Goal: Transaction & Acquisition: Download file/media

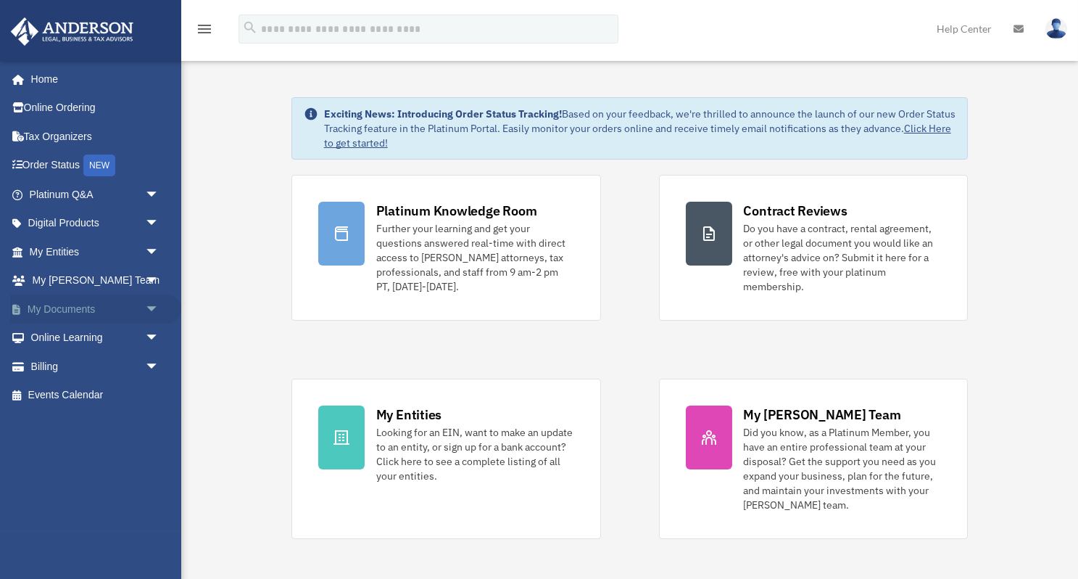
click at [84, 302] on link "My Documents arrow_drop_down" at bounding box center [95, 308] width 171 height 29
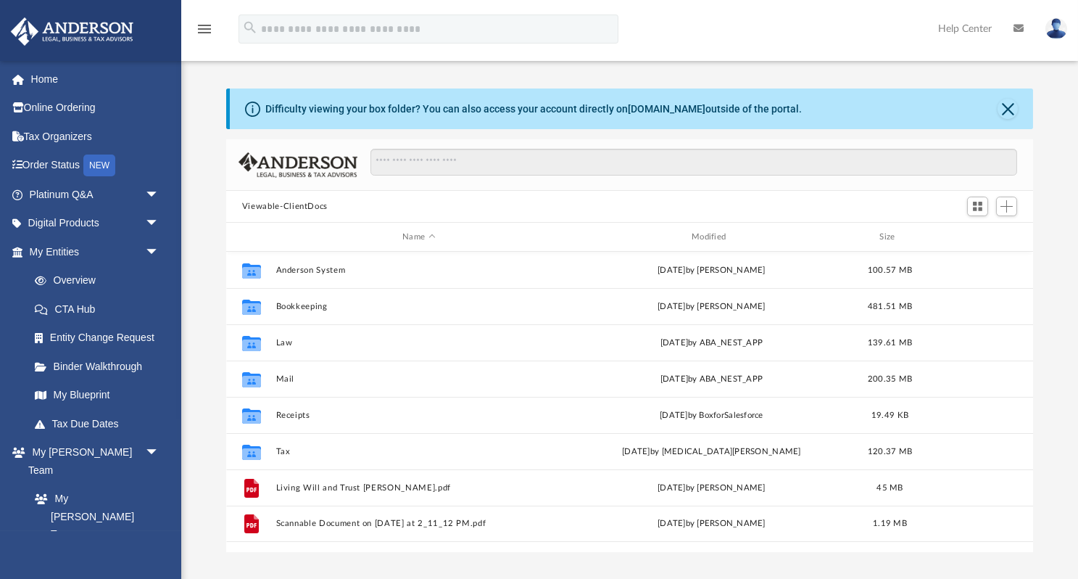
scroll to position [330, 808]
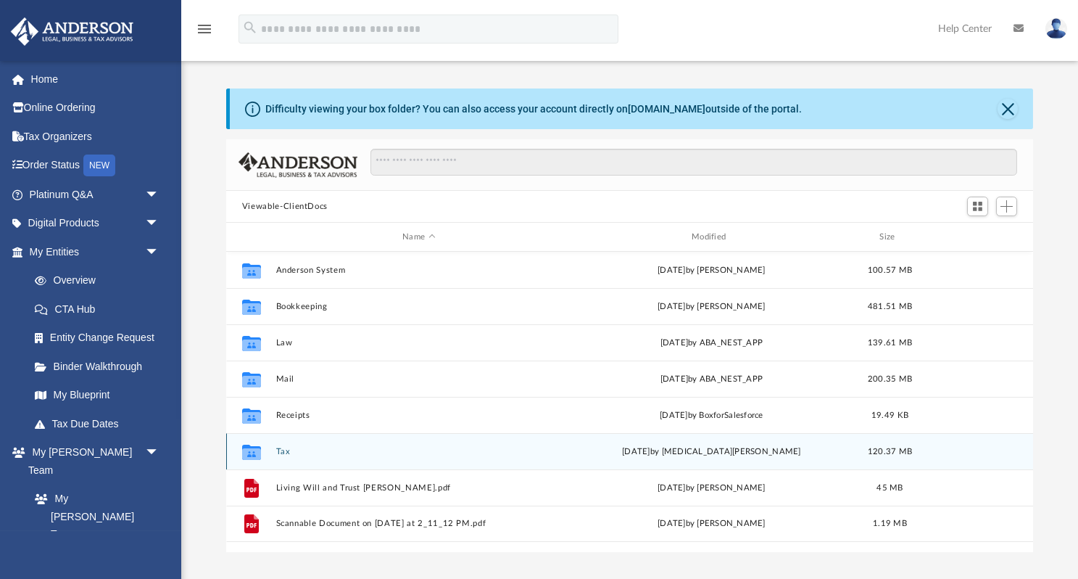
click at [284, 444] on div "Collaborated Folder Tax [DATE] by [MEDICAL_DATA][PERSON_NAME] 120.37 MB" at bounding box center [629, 451] width 807 height 36
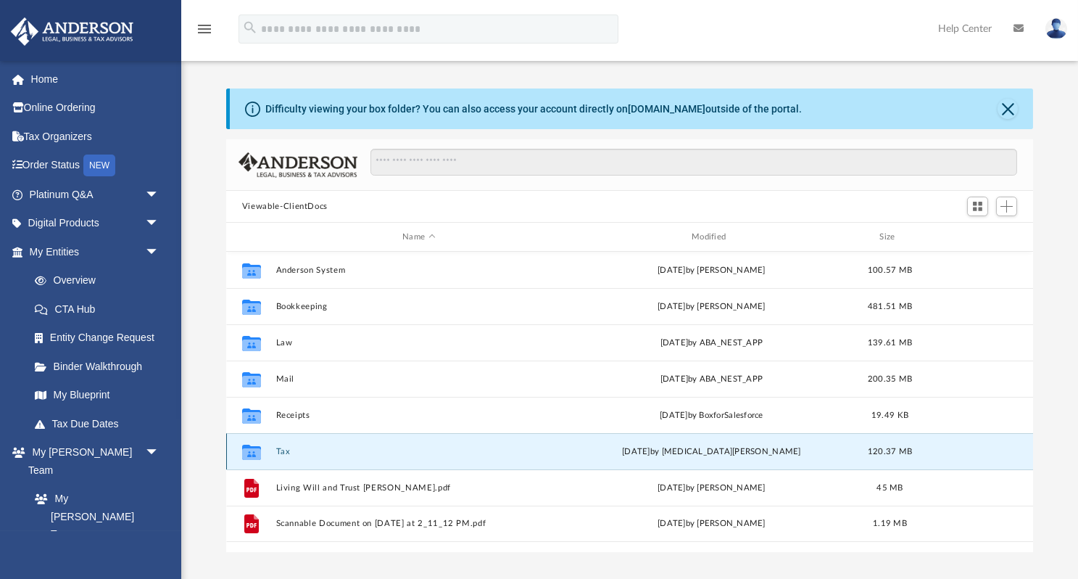
click at [286, 447] on button "Tax" at bounding box center [419, 451] width 286 height 9
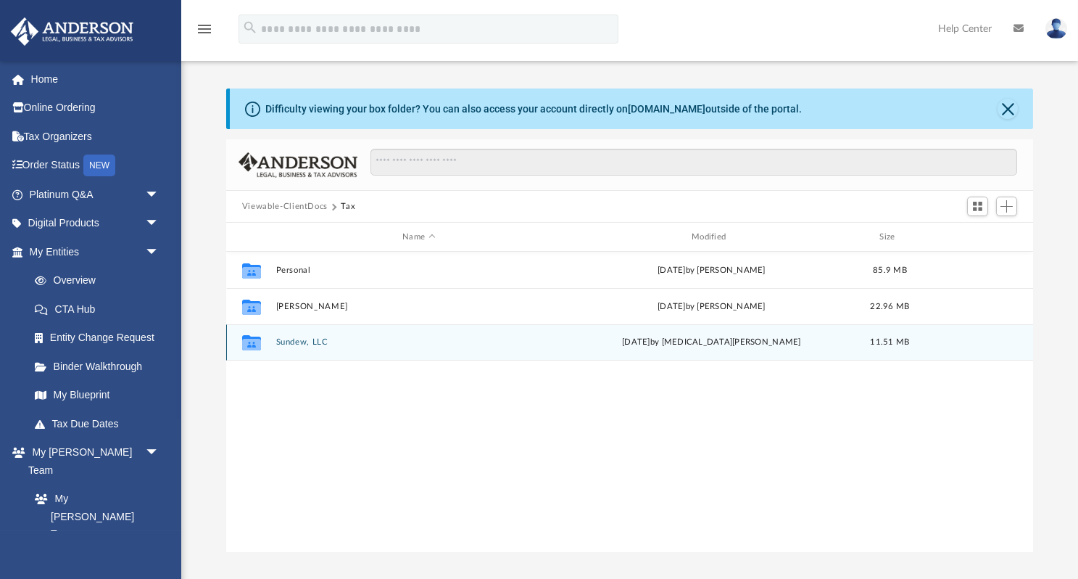
click at [295, 340] on button "Sundew, LLC" at bounding box center [419, 341] width 286 height 9
click at [296, 344] on button "2024" at bounding box center [419, 341] width 286 height 9
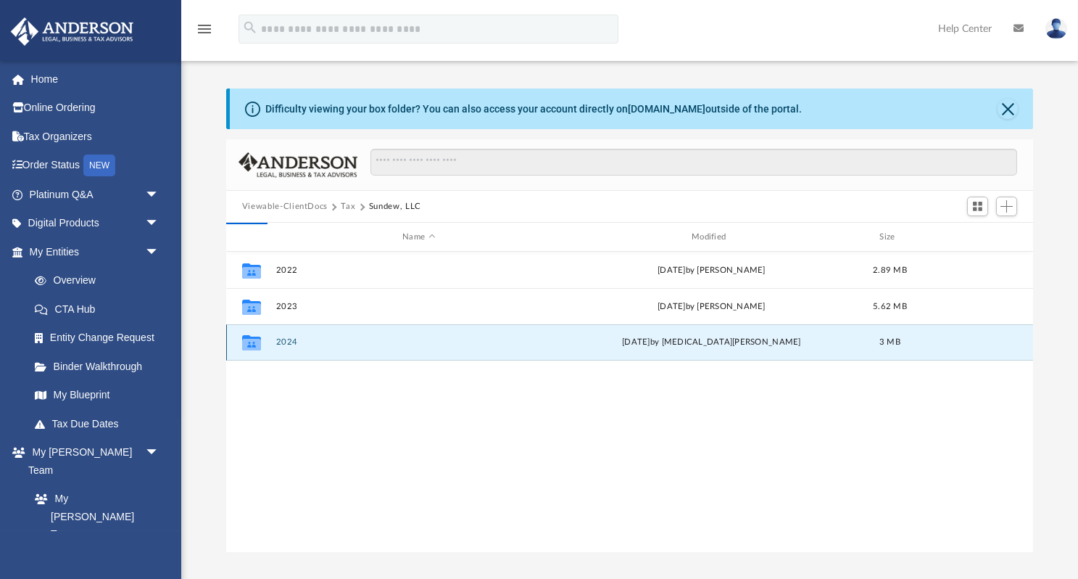
click at [296, 344] on button "2024" at bounding box center [419, 341] width 286 height 9
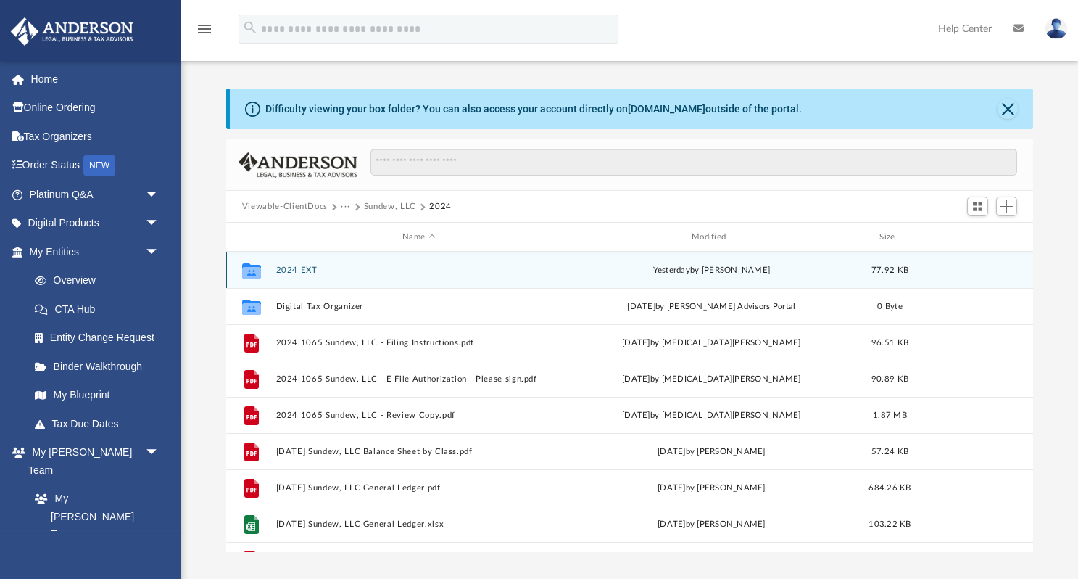
scroll to position [0, 0]
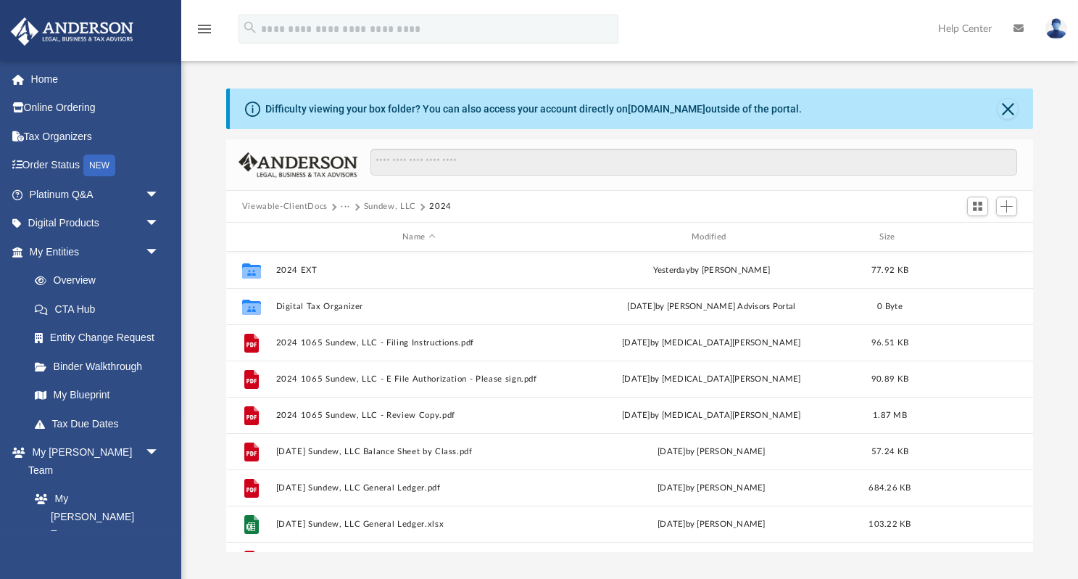
click at [379, 205] on button "Sundew, LLC" at bounding box center [390, 206] width 52 height 13
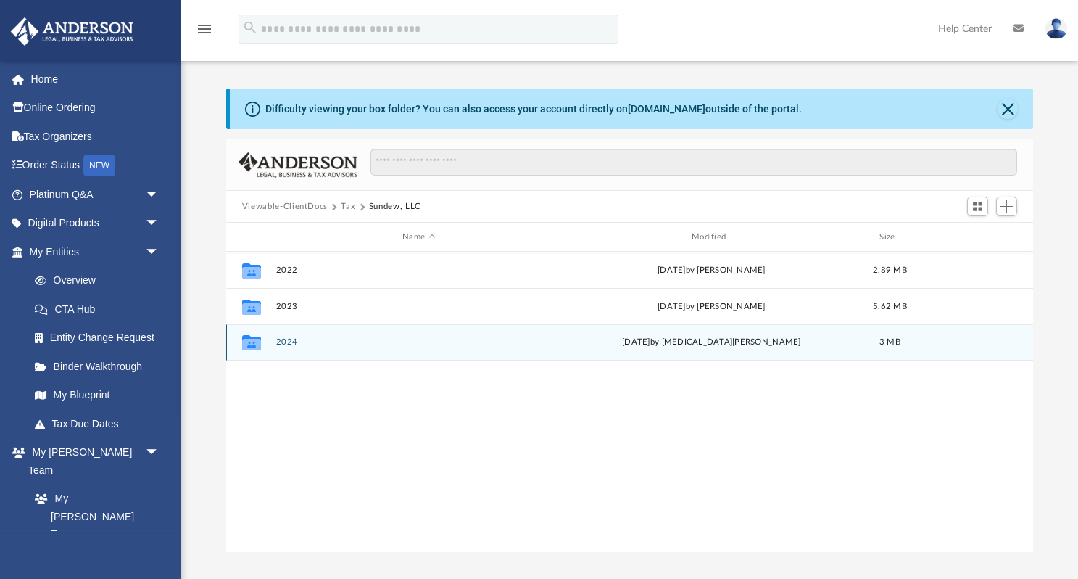
click at [289, 341] on button "2024" at bounding box center [419, 341] width 286 height 9
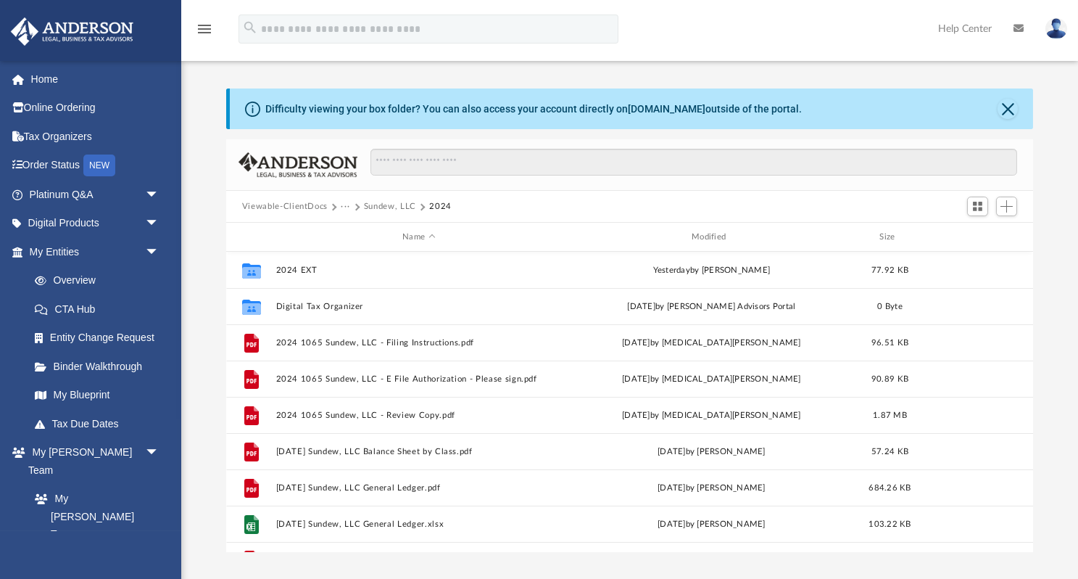
click at [386, 202] on button "Sundew, LLC" at bounding box center [390, 206] width 52 height 13
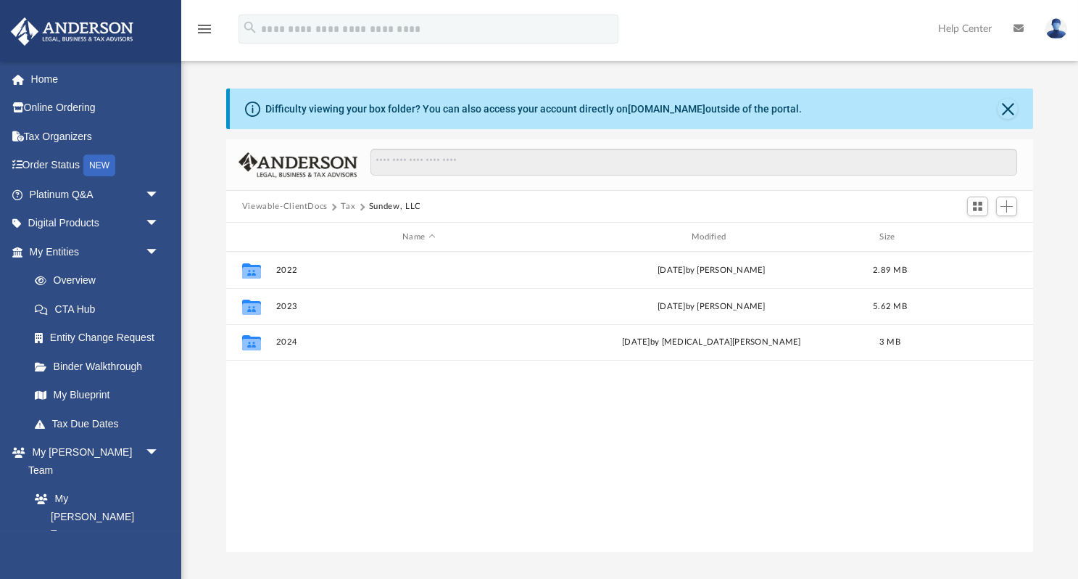
click at [349, 202] on button "Tax" at bounding box center [348, 206] width 15 height 13
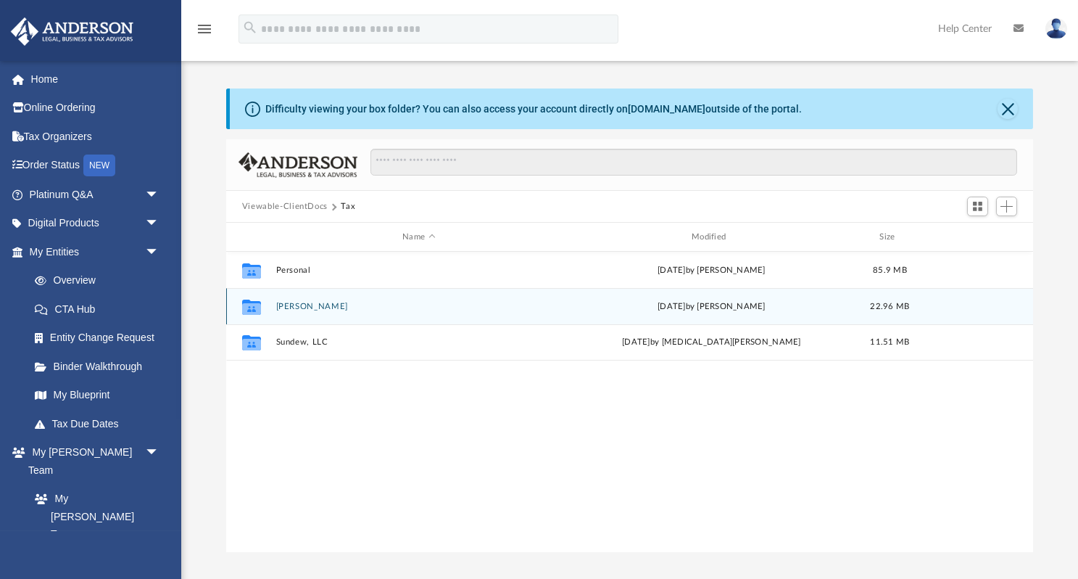
click at [306, 303] on button "[PERSON_NAME]" at bounding box center [419, 306] width 286 height 9
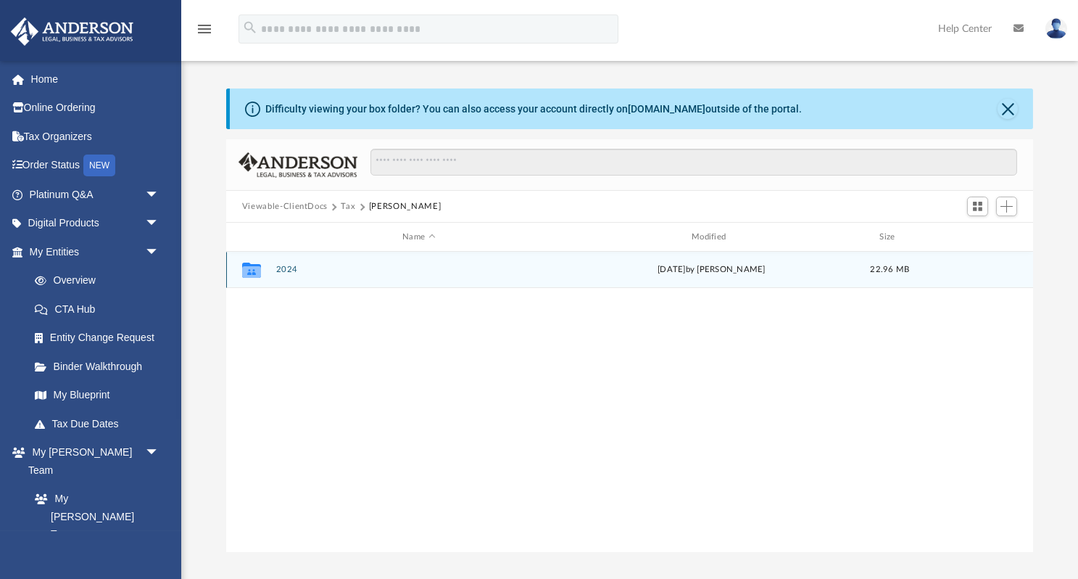
click at [286, 265] on button "2024" at bounding box center [419, 269] width 286 height 9
click at [307, 265] on button "2024 Tax Docs" at bounding box center [419, 269] width 286 height 9
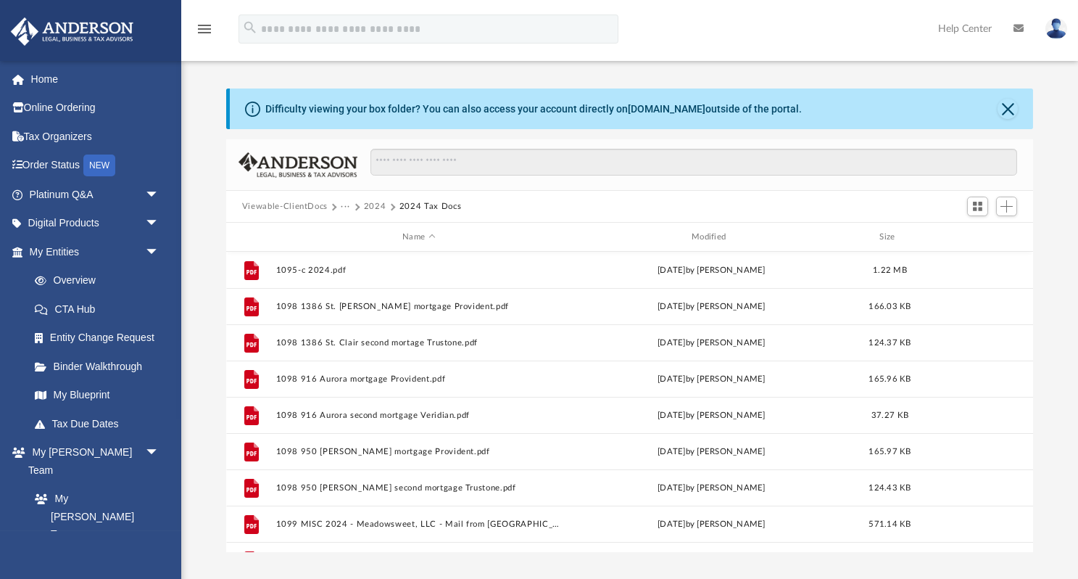
click at [370, 201] on button "2024" at bounding box center [375, 206] width 22 height 13
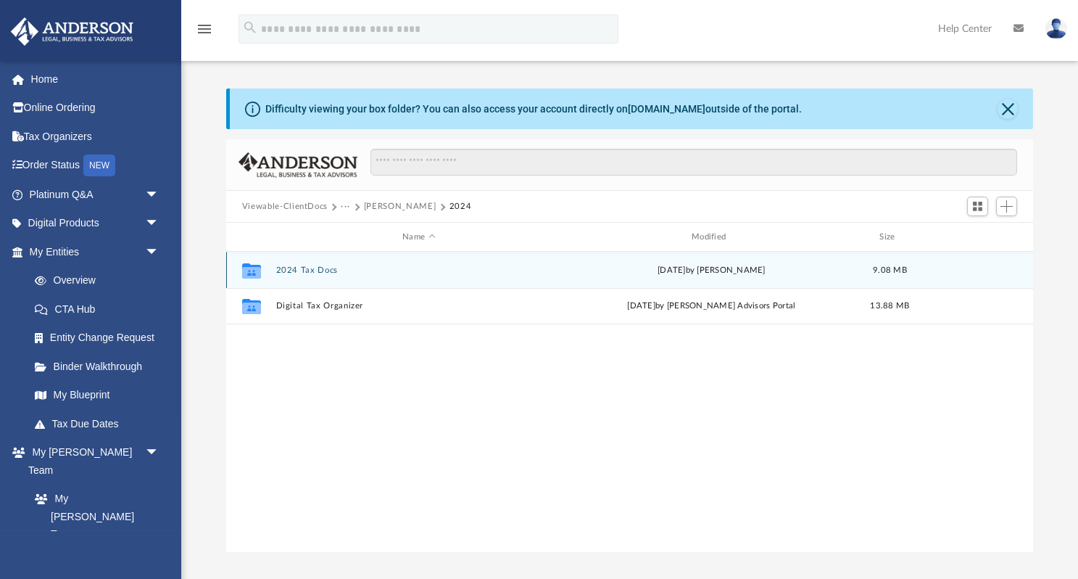
click at [315, 271] on button "2024 Tax Docs" at bounding box center [419, 269] width 286 height 9
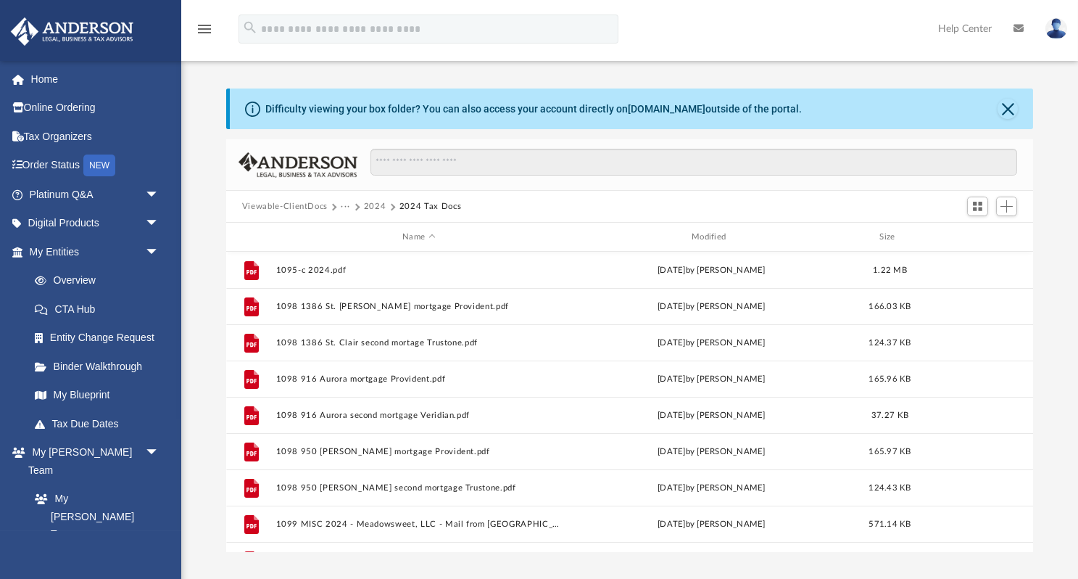
click at [378, 202] on button "2024" at bounding box center [375, 206] width 22 height 13
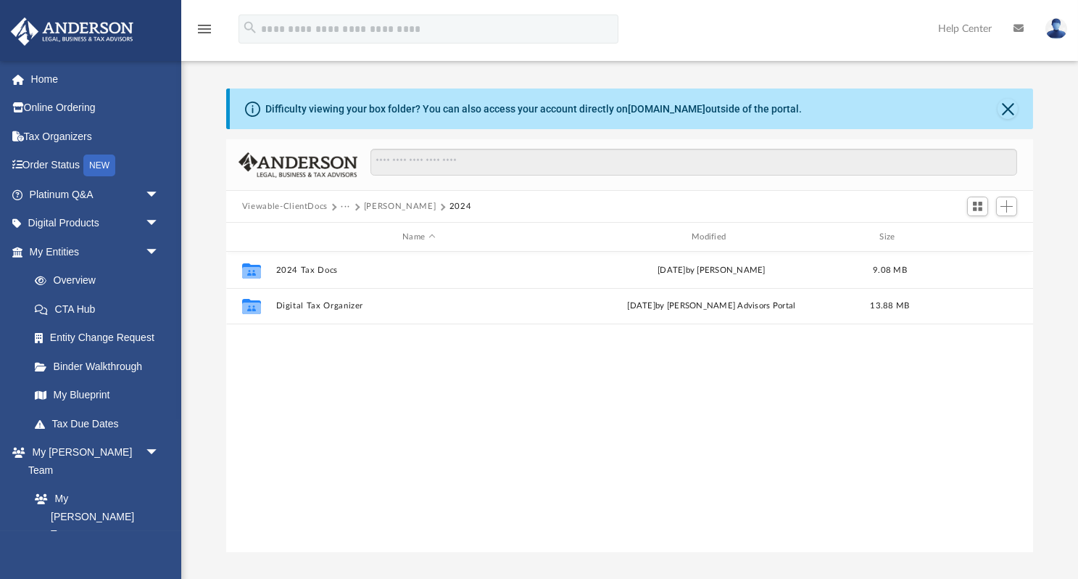
click at [347, 205] on button "···" at bounding box center [345, 206] width 9 height 13
click at [357, 233] on li "Tax" at bounding box center [356, 230] width 14 height 15
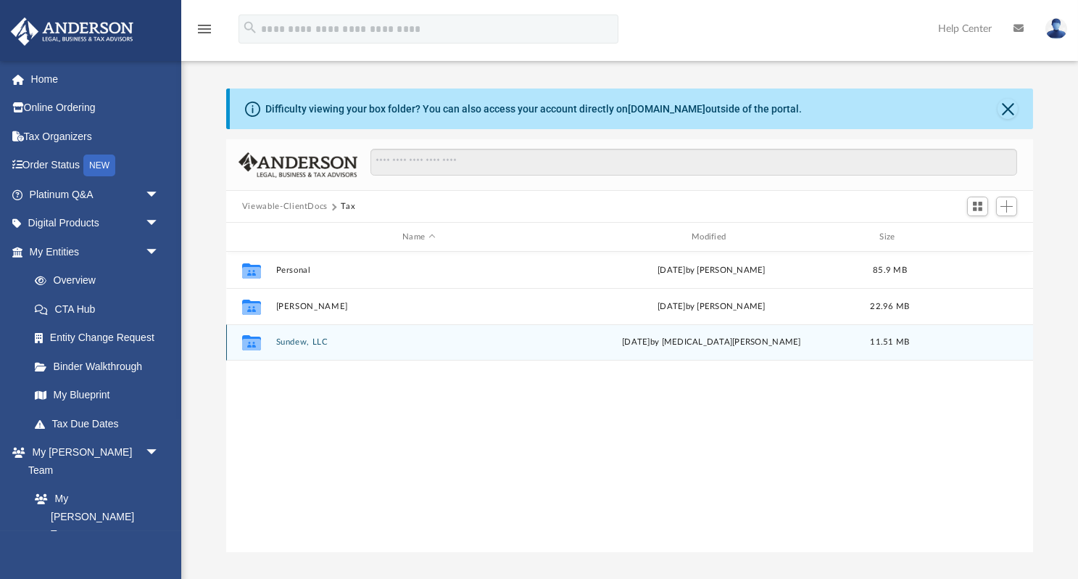
click at [307, 339] on button "Sundew, LLC" at bounding box center [419, 341] width 286 height 9
click at [288, 339] on button "2024" at bounding box center [419, 341] width 286 height 9
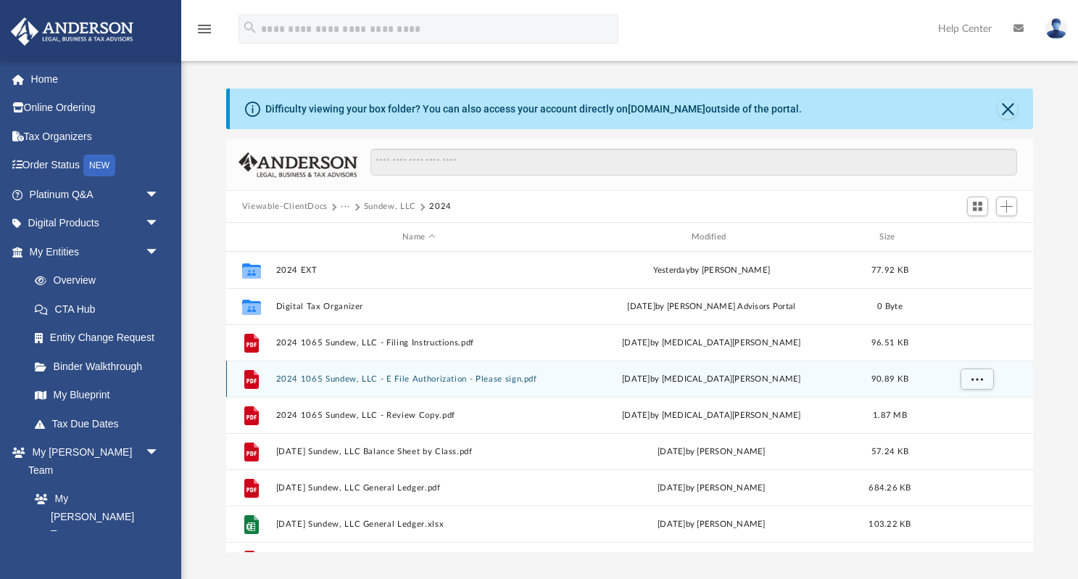
click at [420, 376] on button "2024 1065 Sundew, LLC - E File Authorization - Please sign.pdf" at bounding box center [419, 378] width 286 height 9
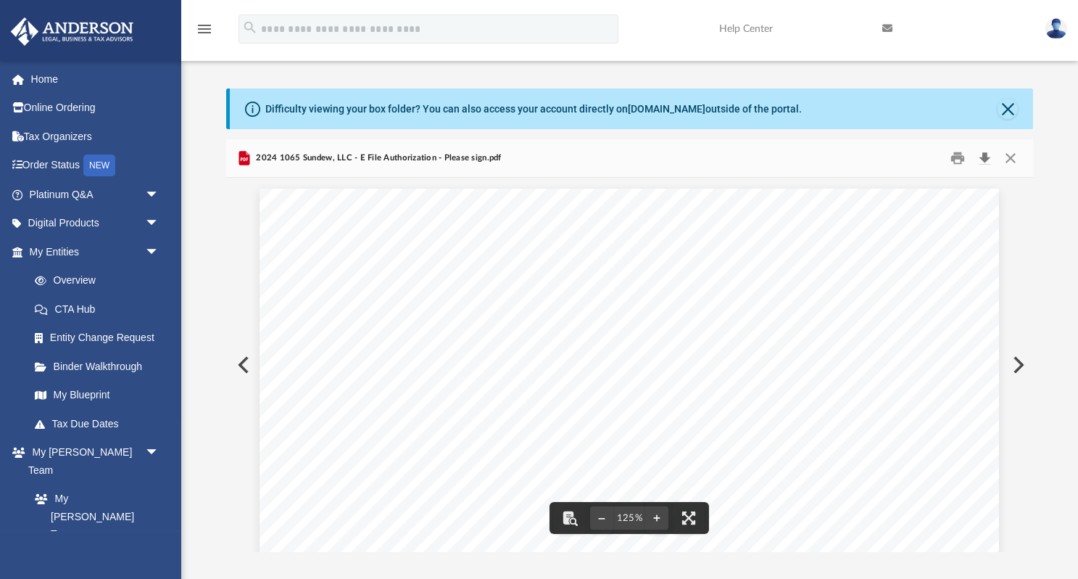
click at [984, 152] on button "Download" at bounding box center [985, 158] width 26 height 22
click at [955, 153] on button "Print" at bounding box center [957, 158] width 29 height 22
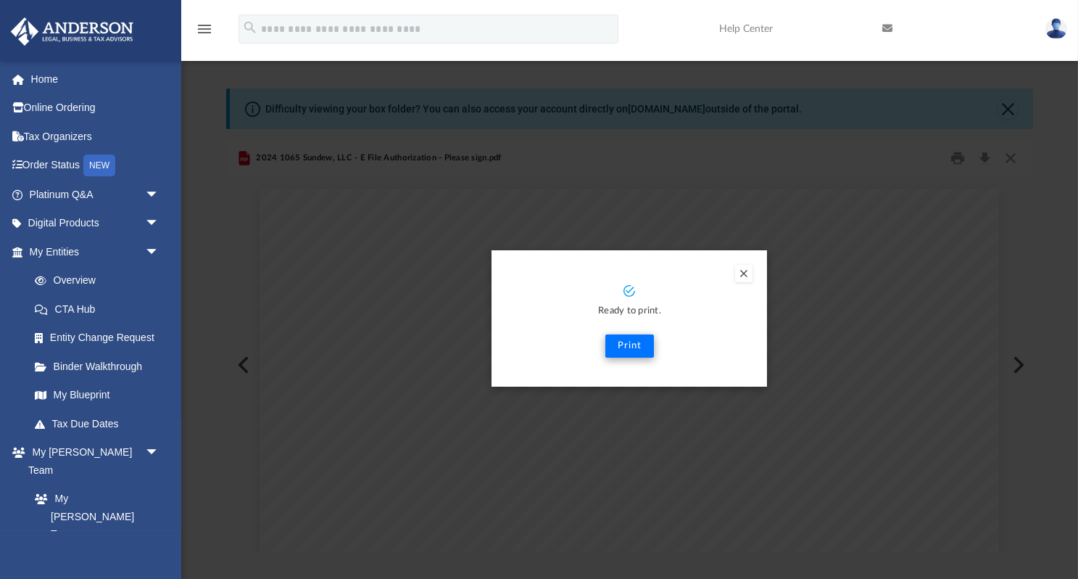
click at [634, 347] on button "Print" at bounding box center [630, 345] width 49 height 23
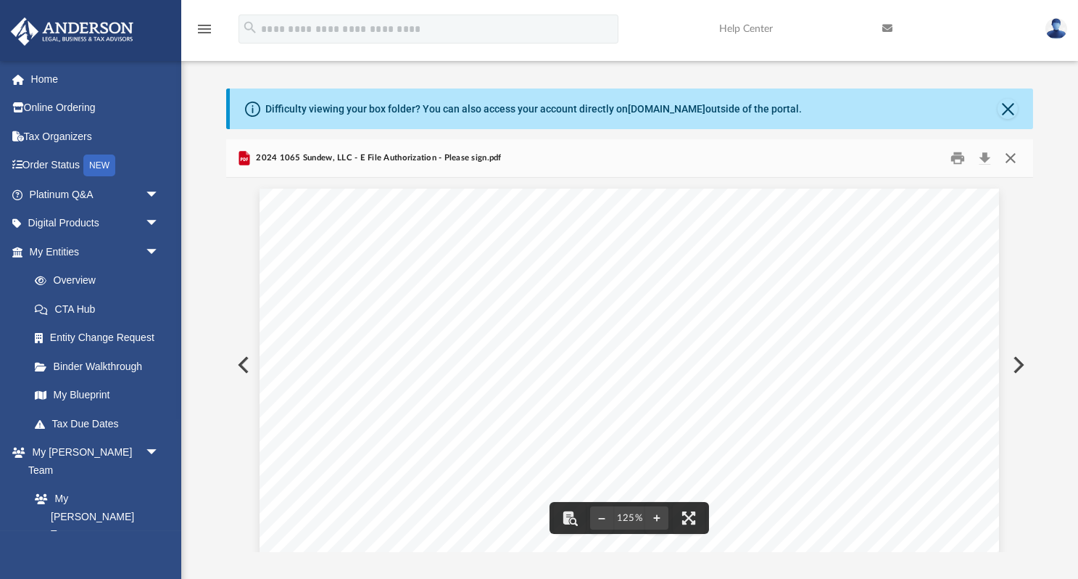
click at [1015, 152] on button "Close" at bounding box center [1011, 158] width 26 height 22
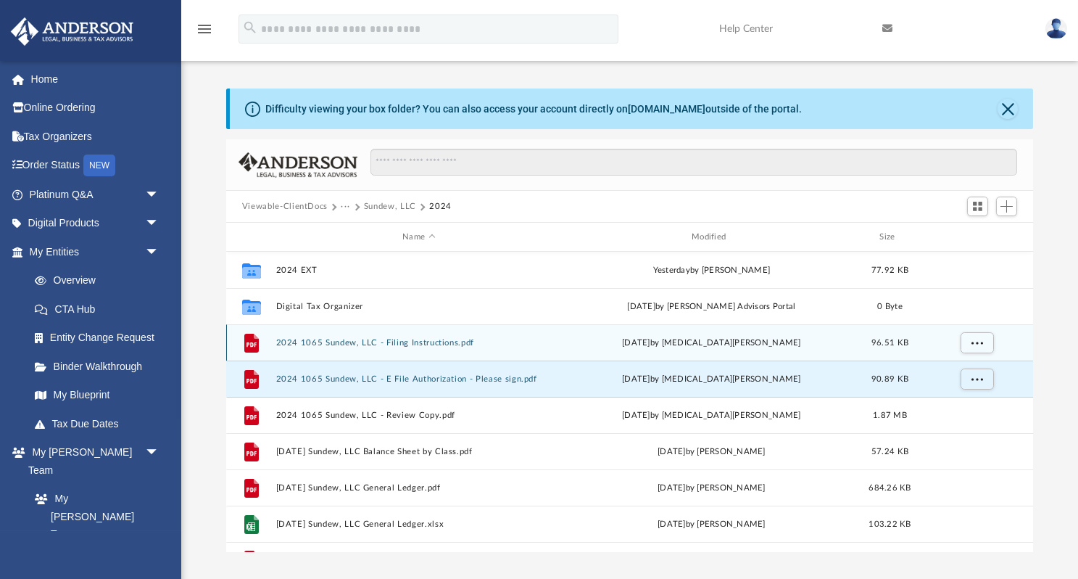
click at [389, 339] on button "2024 1065 Sundew, LLC - Filing Instructions.pdf" at bounding box center [419, 342] width 286 height 9
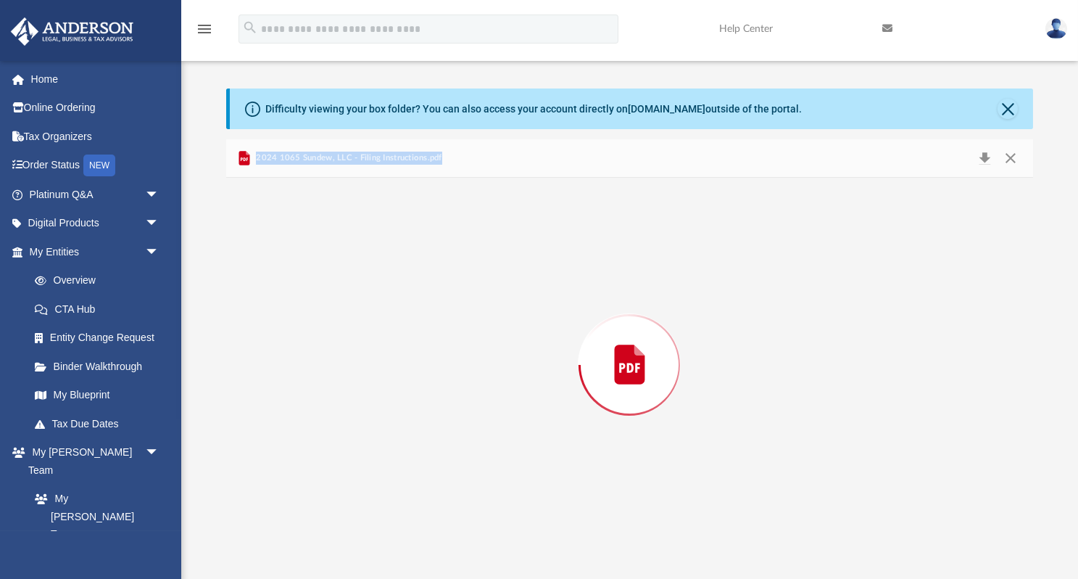
click at [389, 339] on div "Preview" at bounding box center [629, 365] width 807 height 374
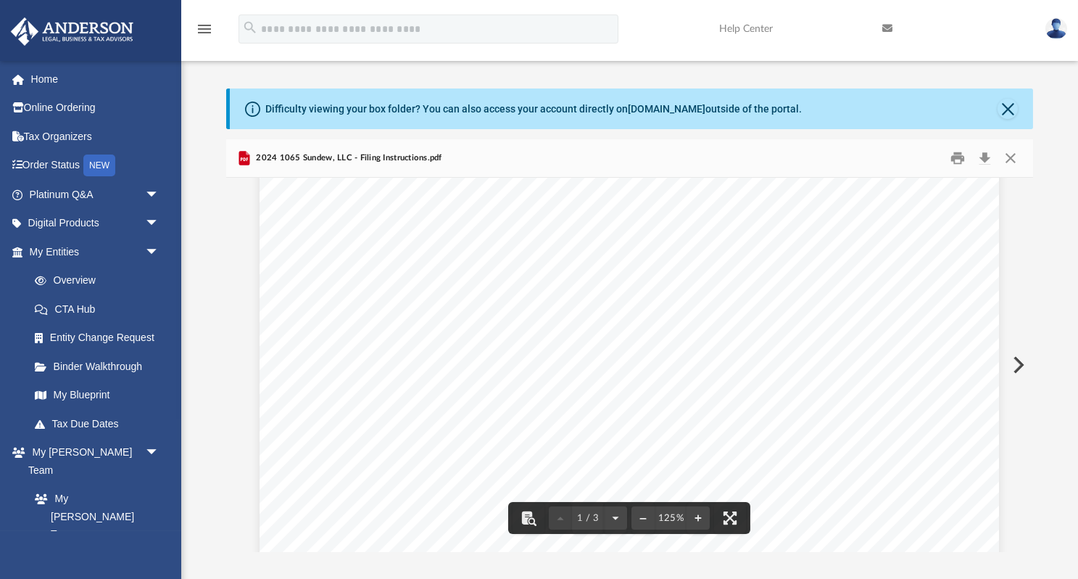
scroll to position [36, 0]
click at [1011, 152] on button "Close" at bounding box center [1011, 158] width 26 height 22
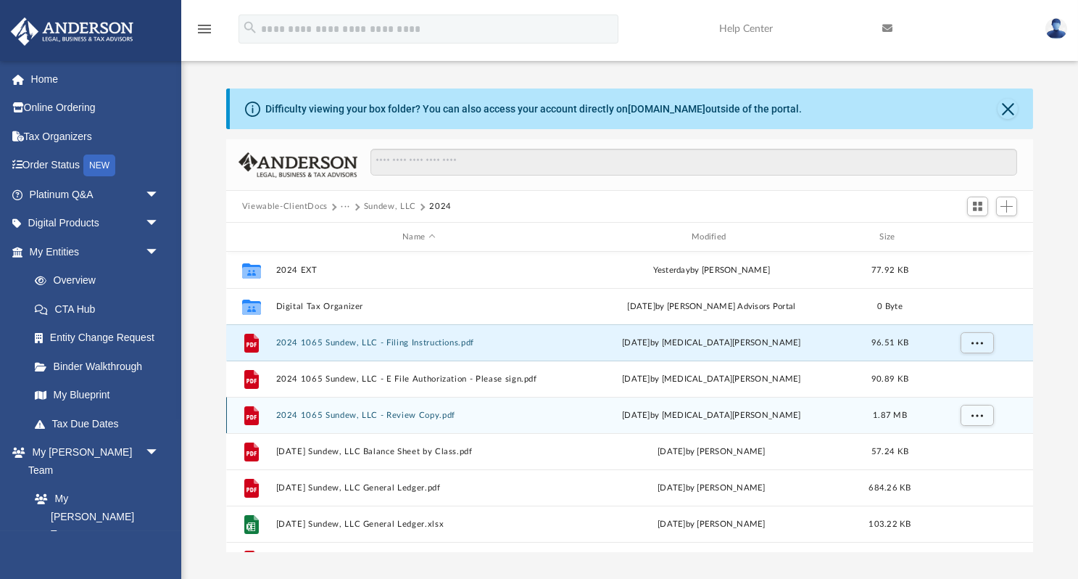
click at [433, 413] on button "2024 1065 Sundew, LLC - Review Copy.pdf" at bounding box center [419, 414] width 286 height 9
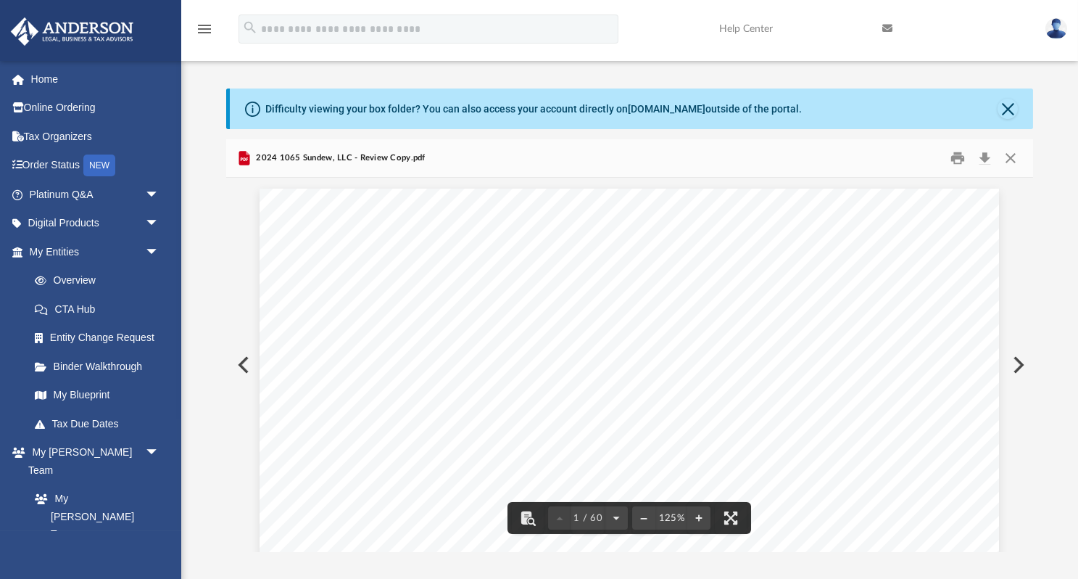
click at [1016, 366] on button "Preview" at bounding box center [1018, 364] width 32 height 41
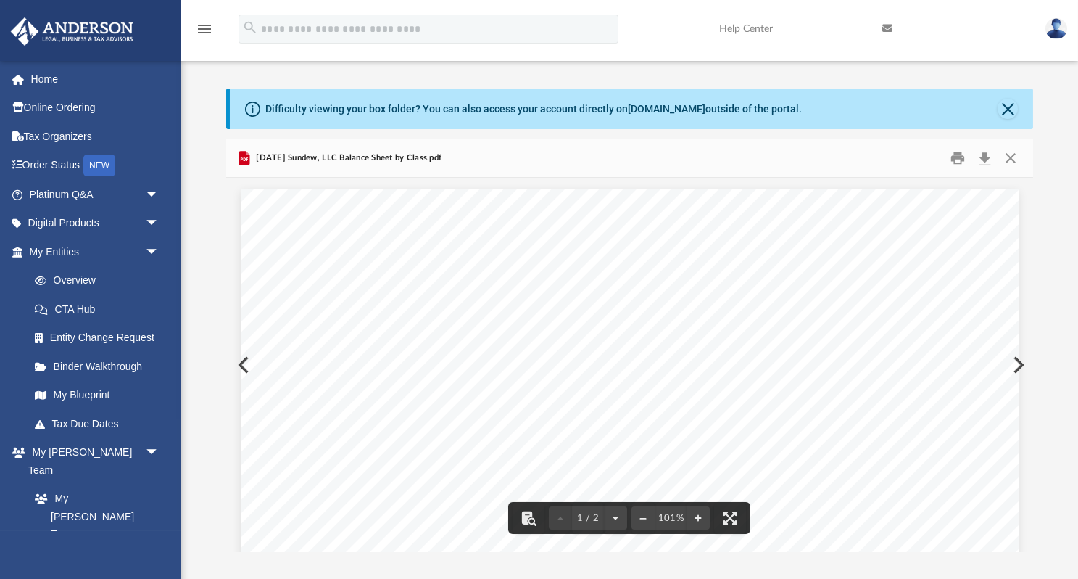
scroll to position [0, 0]
click at [1009, 155] on button "Close" at bounding box center [1011, 158] width 26 height 22
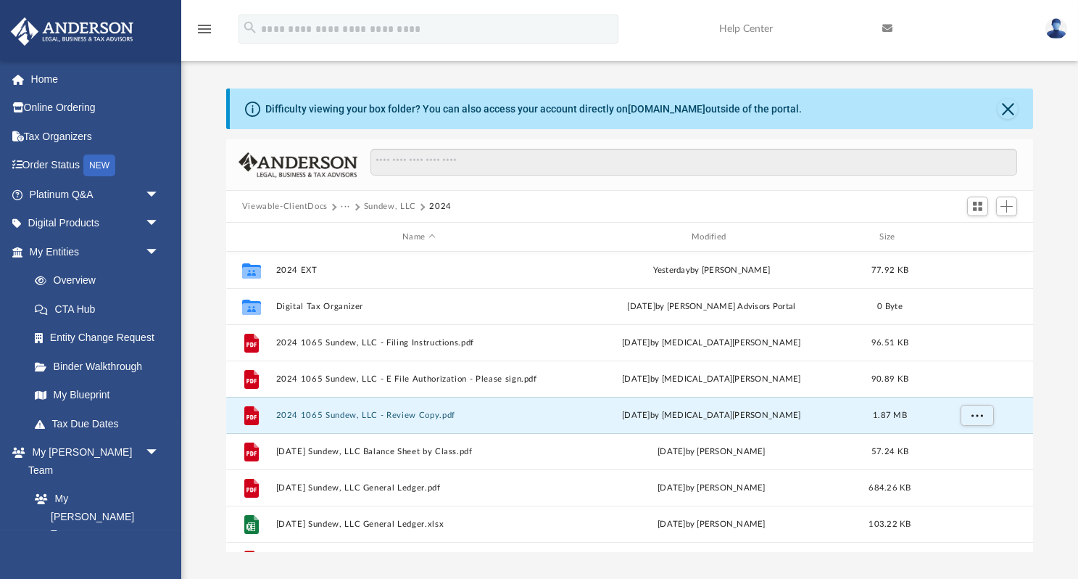
click at [300, 205] on button "Viewable-ClientDocs" at bounding box center [285, 206] width 86 height 13
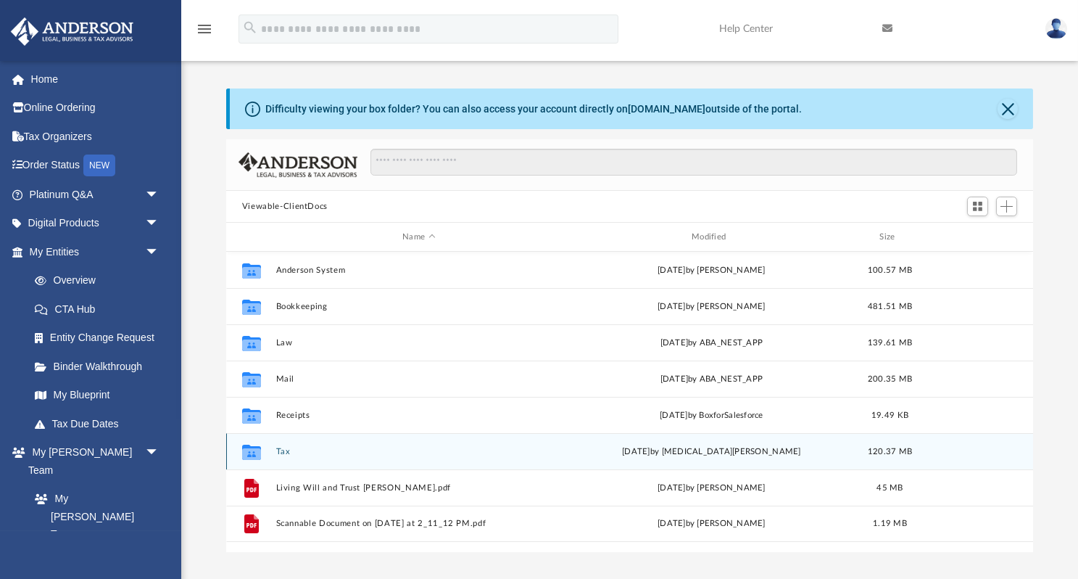
click at [283, 447] on button "Tax" at bounding box center [419, 451] width 286 height 9
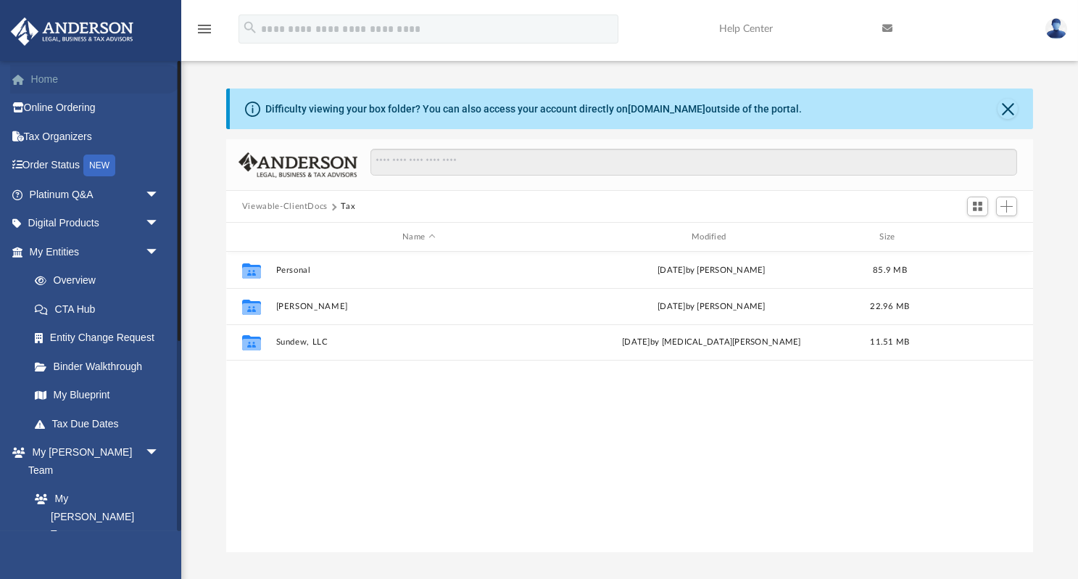
click at [55, 83] on link "Home" at bounding box center [95, 79] width 171 height 29
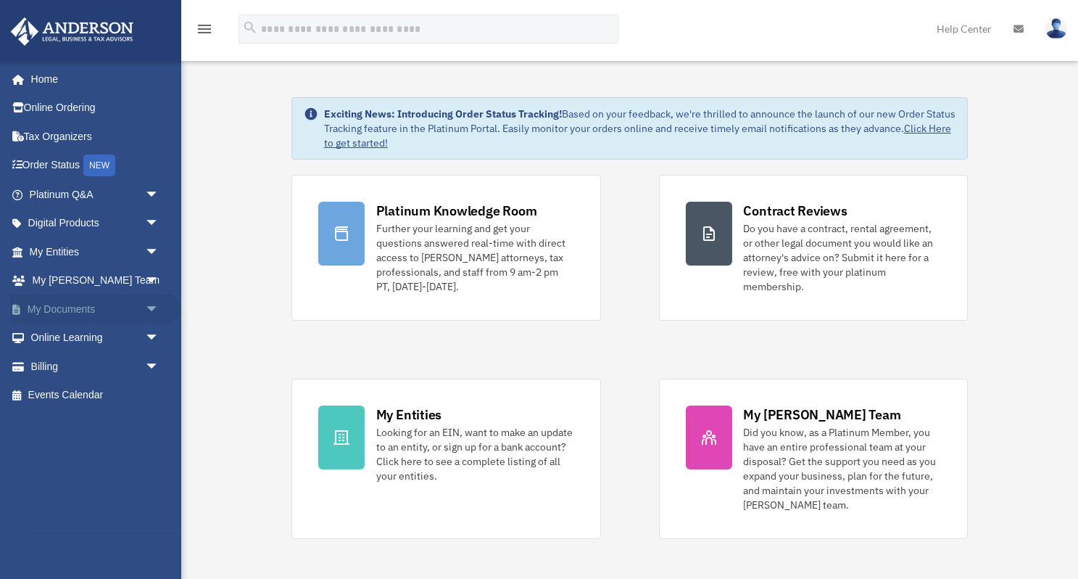
click at [57, 297] on link "My Documents arrow_drop_down" at bounding box center [95, 308] width 171 height 29
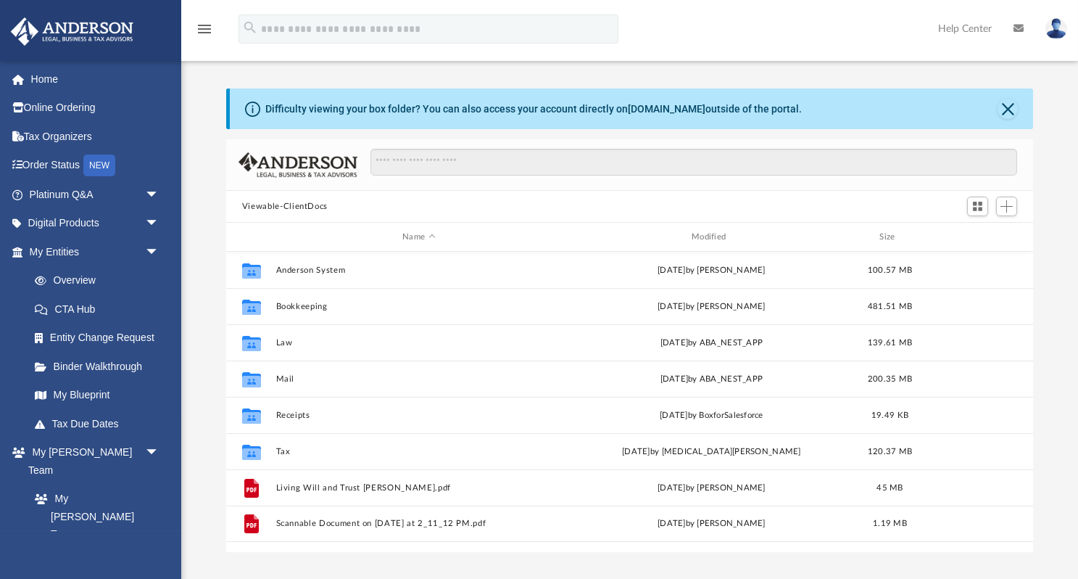
scroll to position [1, 1]
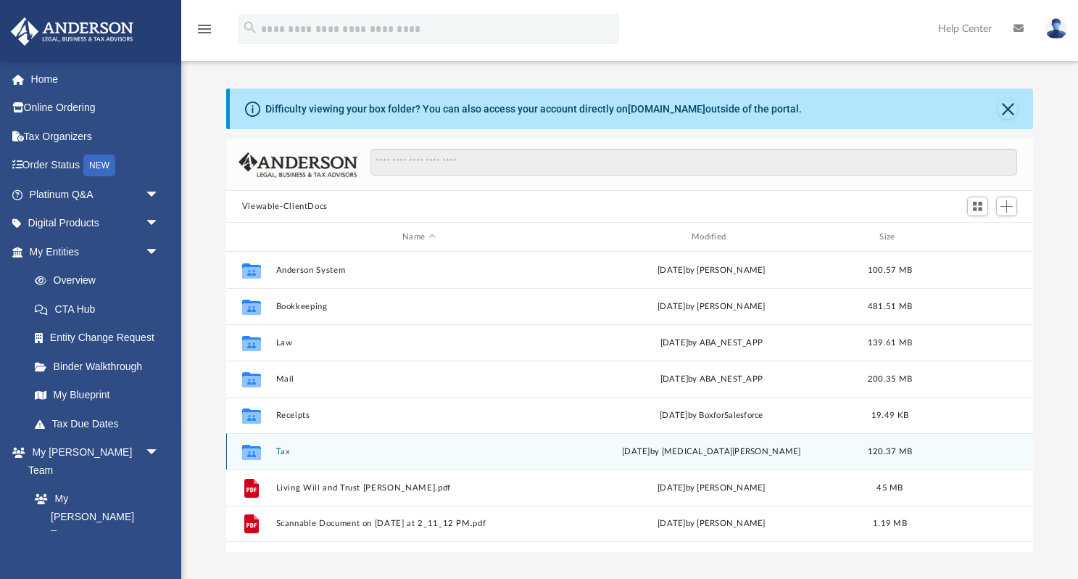
click at [281, 452] on button "Tax" at bounding box center [419, 451] width 286 height 9
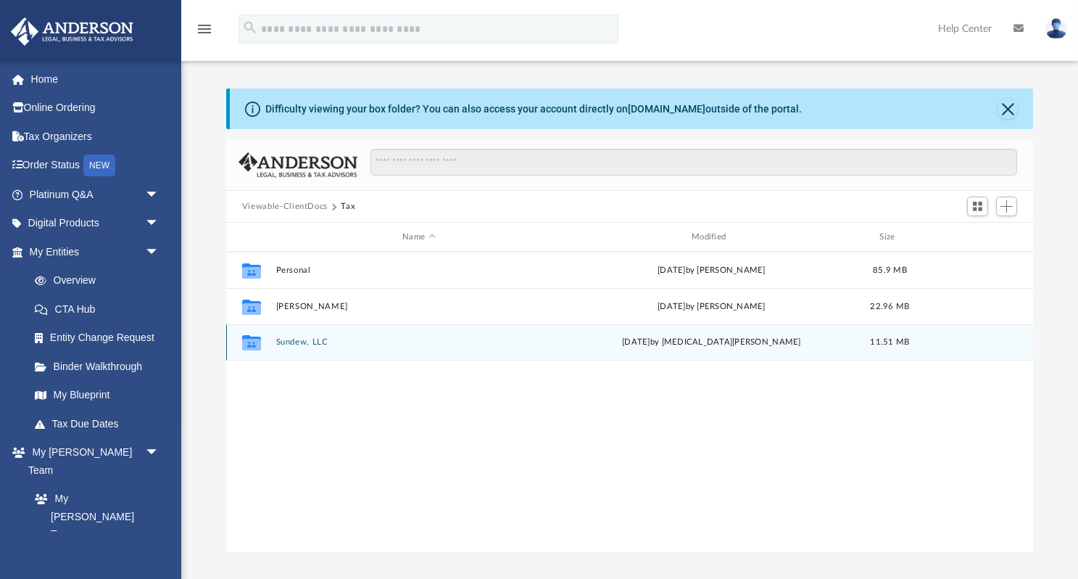
click at [312, 340] on button "Sundew, LLC" at bounding box center [419, 341] width 286 height 9
click at [289, 339] on button "2024" at bounding box center [419, 341] width 286 height 9
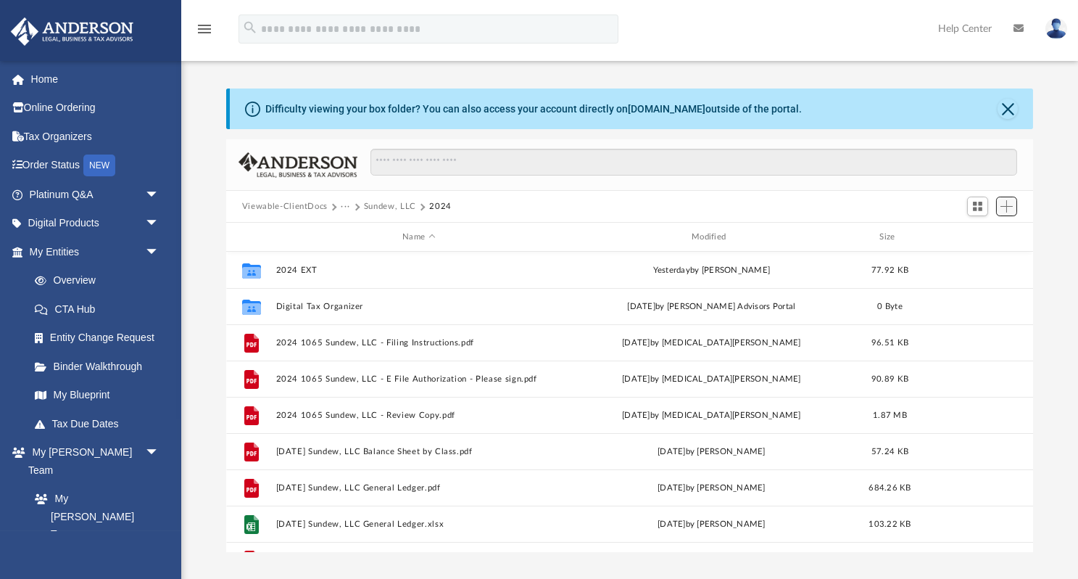
click at [1007, 206] on span "Add" at bounding box center [1007, 206] width 12 height 12
click at [979, 237] on li "Upload" at bounding box center [986, 234] width 46 height 15
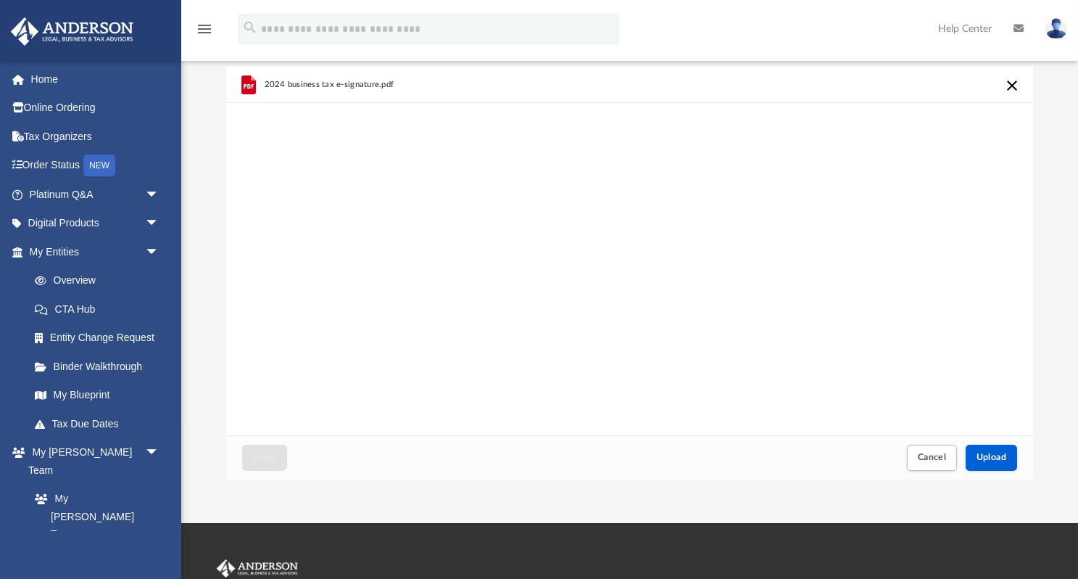
scroll to position [71, 0]
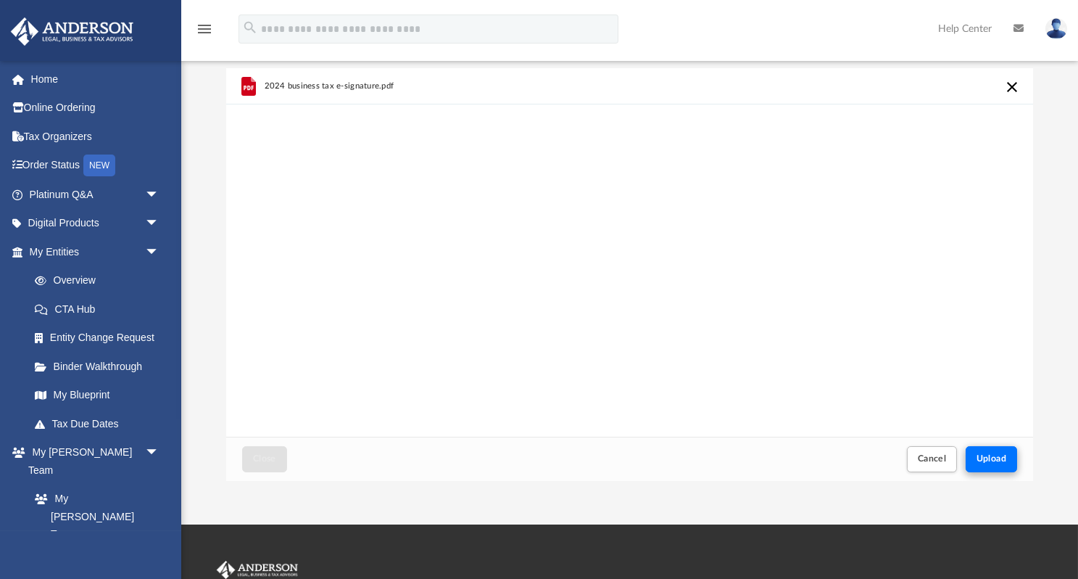
click at [988, 455] on span "Upload" at bounding box center [992, 458] width 30 height 9
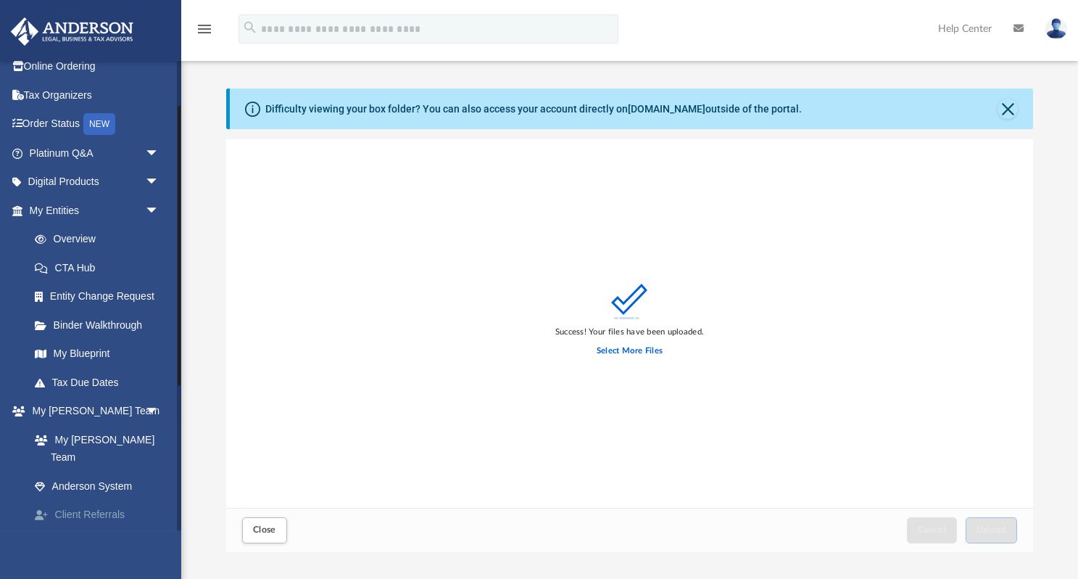
scroll to position [109, 0]
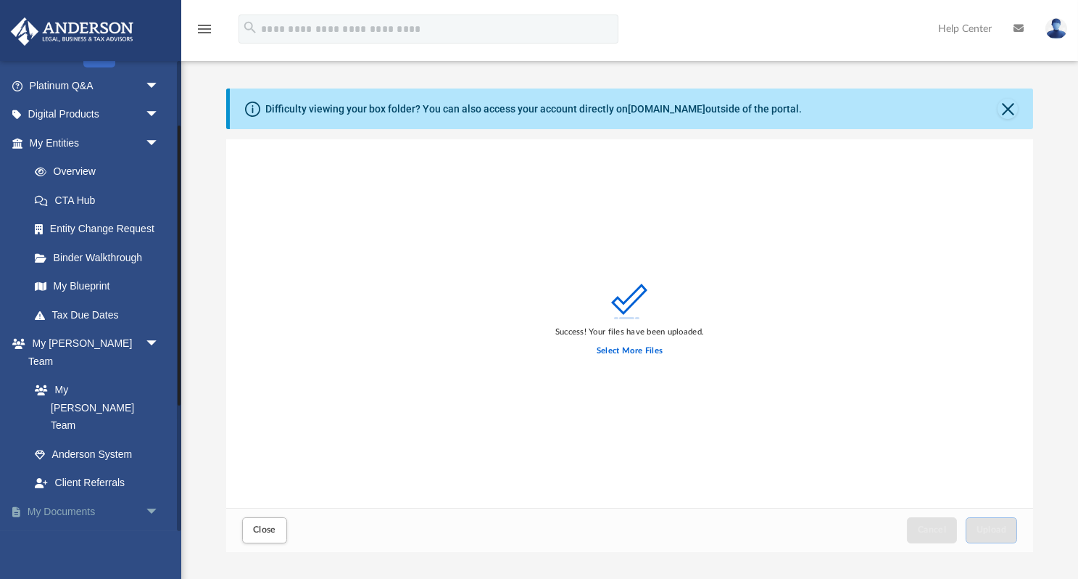
click at [66, 497] on link "My Documents arrow_drop_down" at bounding box center [95, 511] width 171 height 29
click at [1006, 110] on button "Close" at bounding box center [1008, 109] width 20 height 20
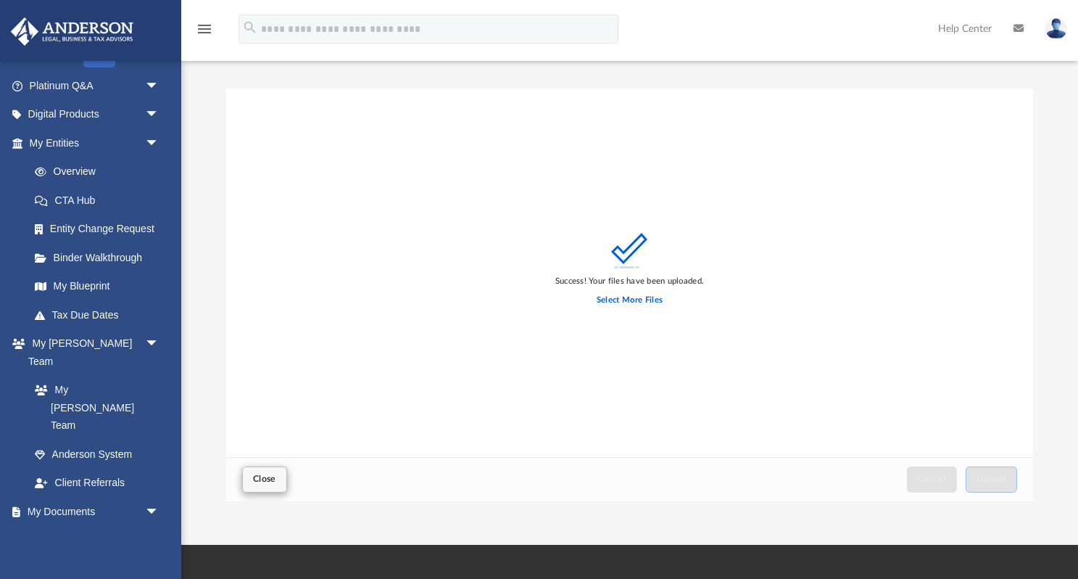
click at [249, 477] on button "Close" at bounding box center [264, 478] width 45 height 25
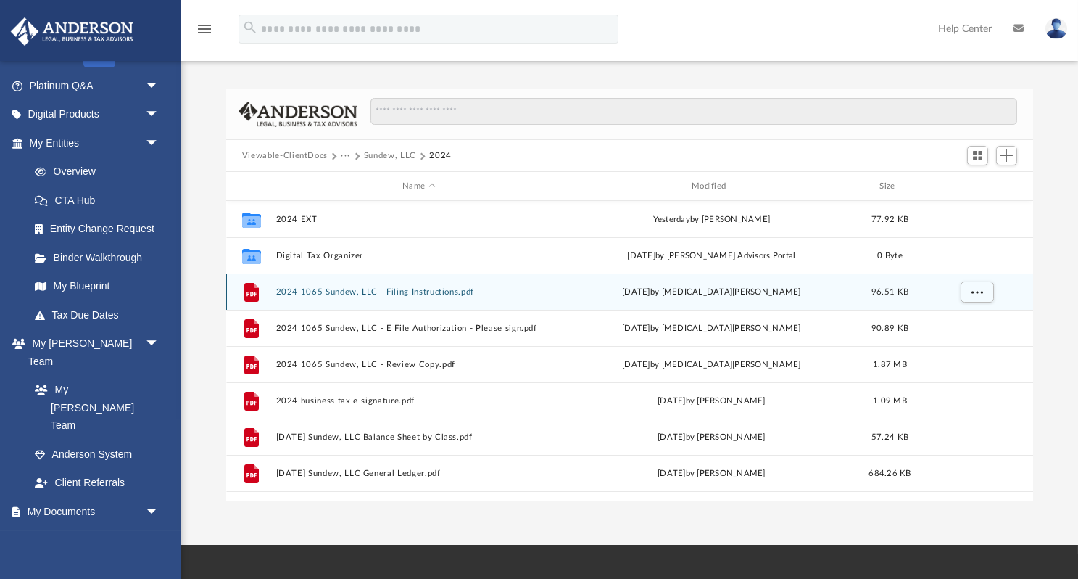
click at [297, 289] on button "2024 1065 Sundew, LLC - Filing Instructions.pdf" at bounding box center [419, 291] width 286 height 9
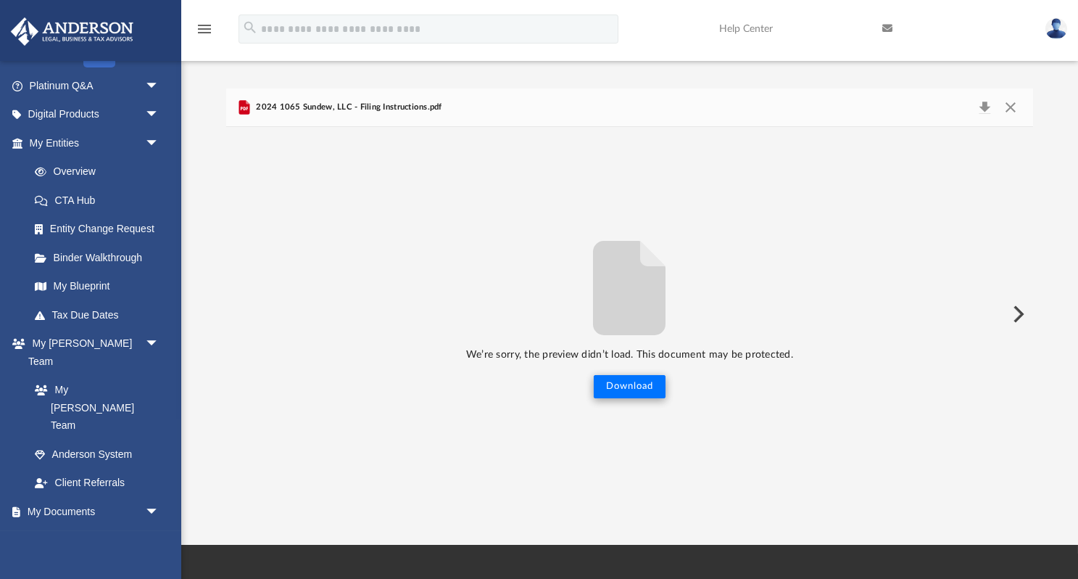
click at [621, 388] on button "Download" at bounding box center [630, 386] width 72 height 23
click at [1016, 305] on button "Preview" at bounding box center [1018, 314] width 32 height 41
click at [1018, 316] on button "Preview" at bounding box center [1018, 314] width 32 height 41
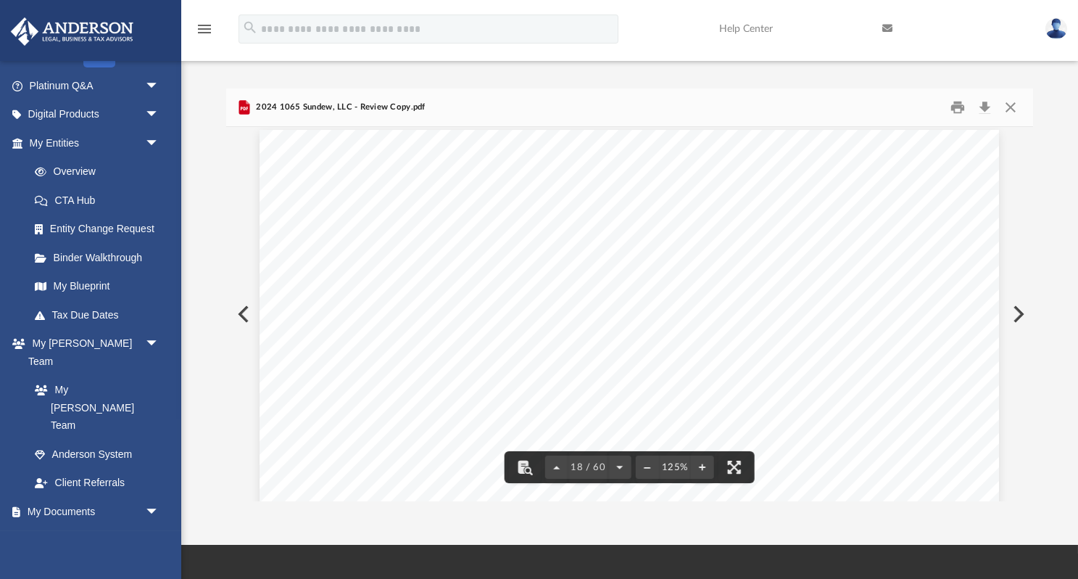
scroll to position [16653, 0]
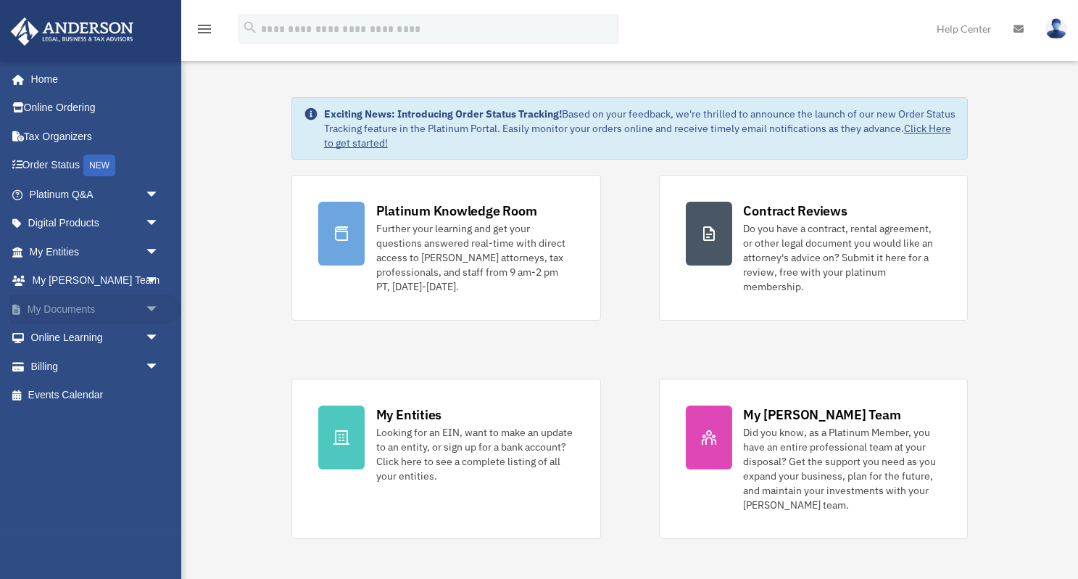
click at [79, 299] on link "My Documents arrow_drop_down" at bounding box center [95, 308] width 171 height 29
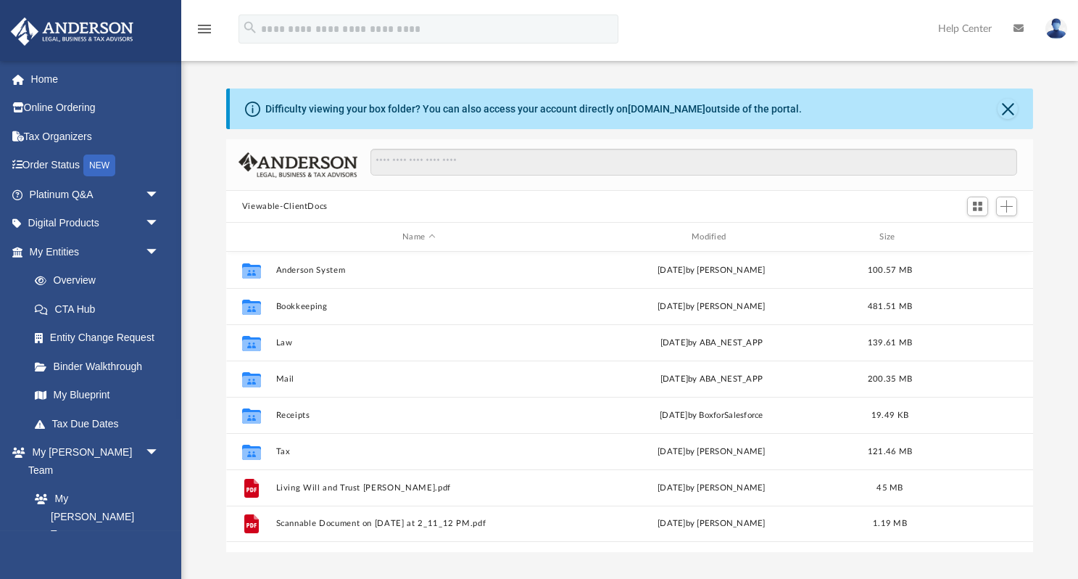
scroll to position [330, 808]
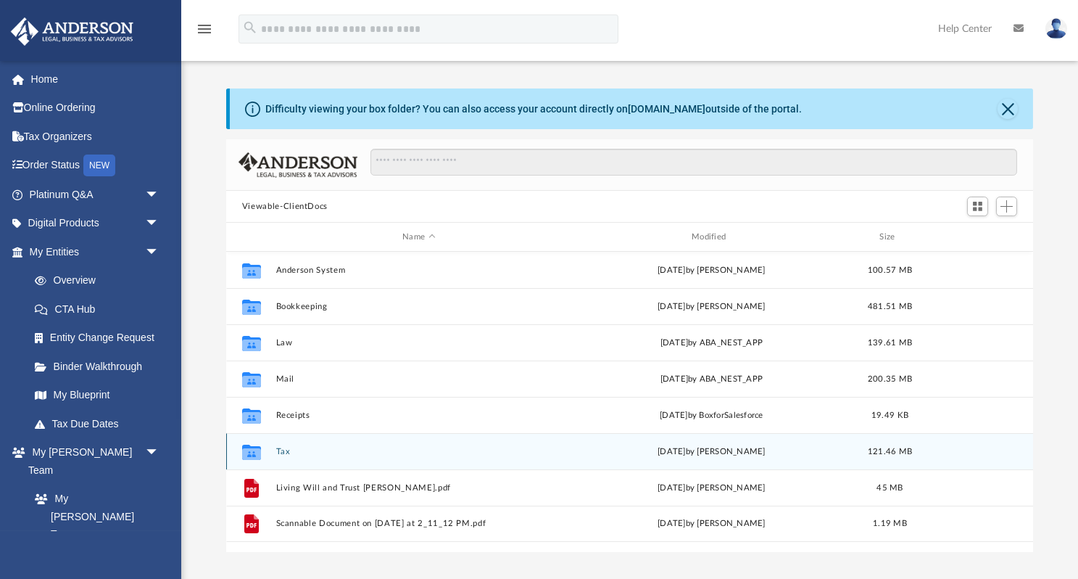
click at [282, 447] on button "Tax" at bounding box center [419, 451] width 286 height 9
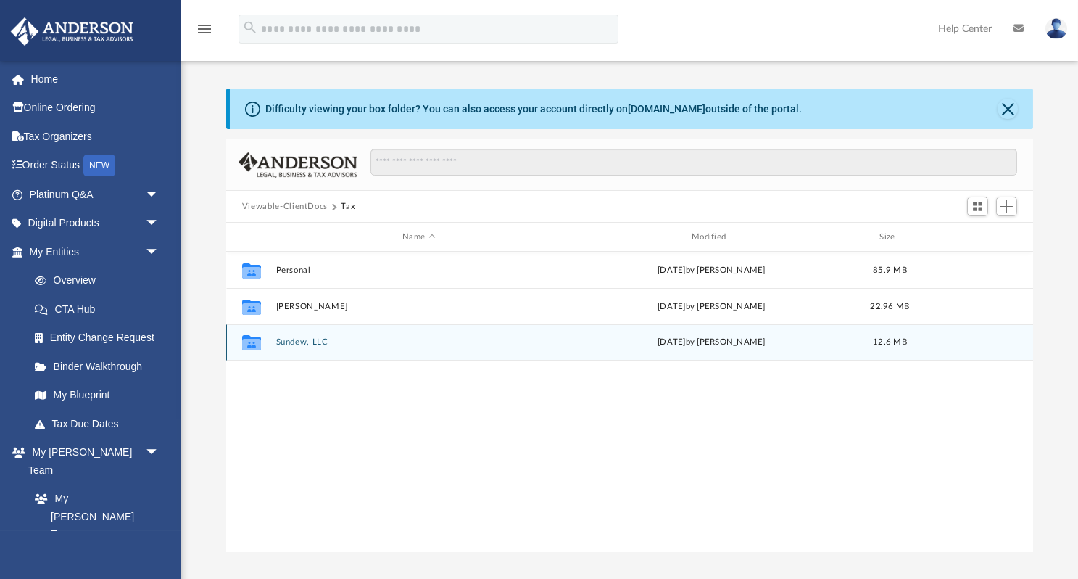
click at [292, 337] on button "Sundew, LLC" at bounding box center [419, 341] width 286 height 9
click at [288, 341] on button "2024" at bounding box center [419, 341] width 286 height 9
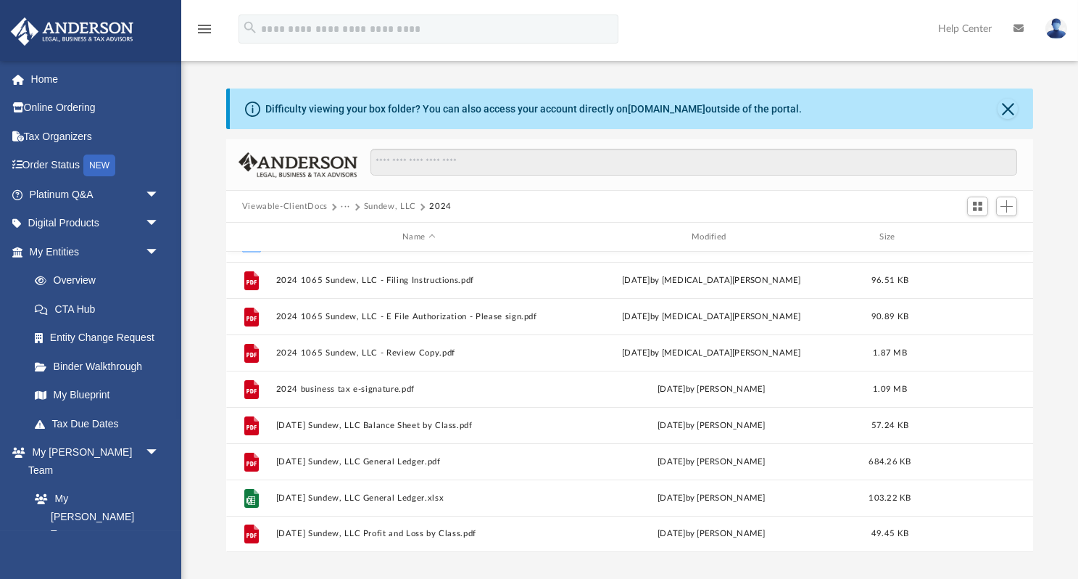
scroll to position [62, 0]
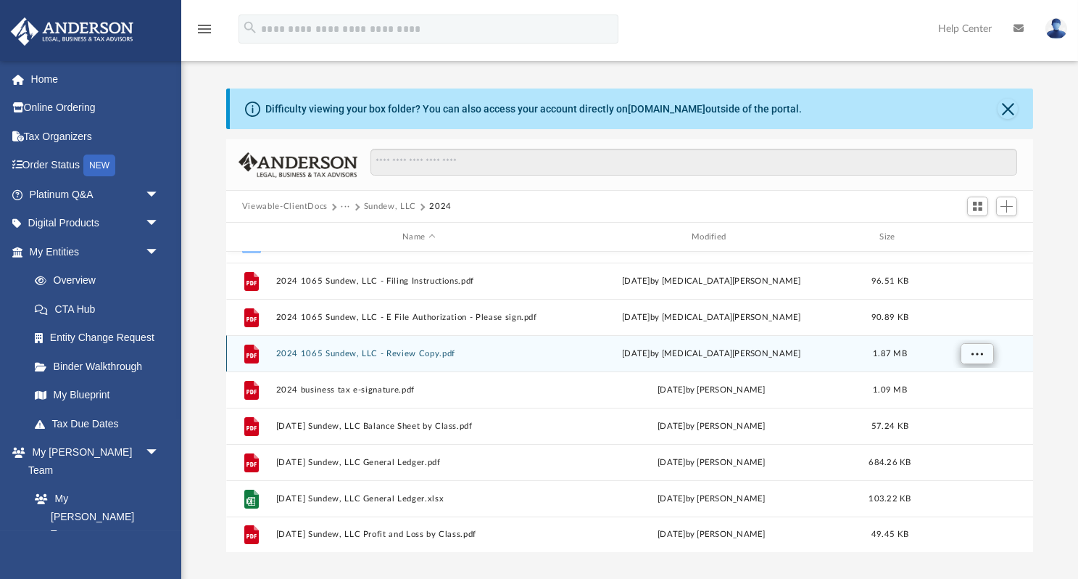
click at [978, 354] on span "More options" at bounding box center [977, 353] width 12 height 8
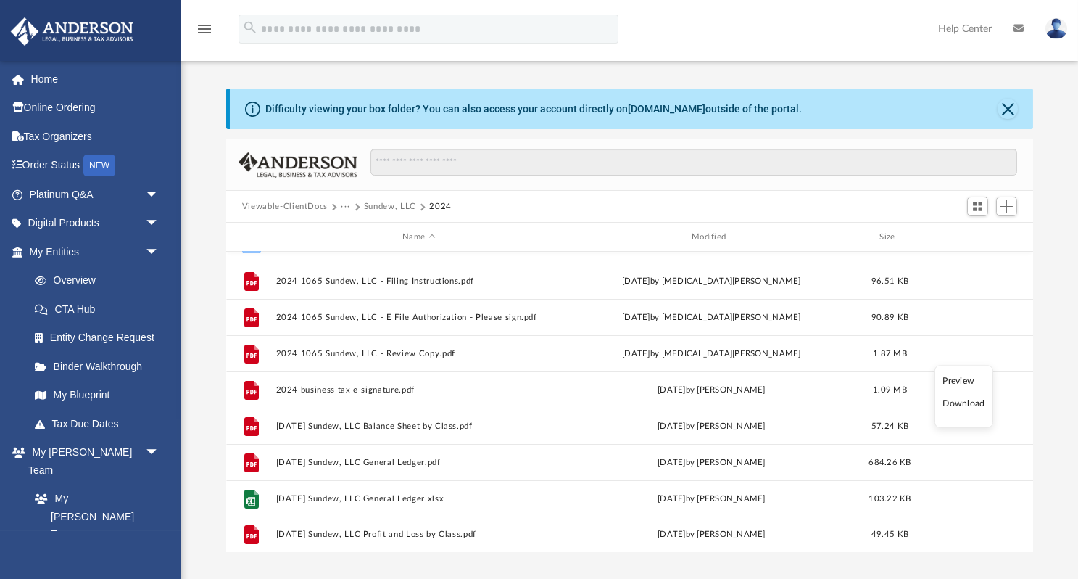
click at [971, 405] on li "Download" at bounding box center [964, 404] width 42 height 15
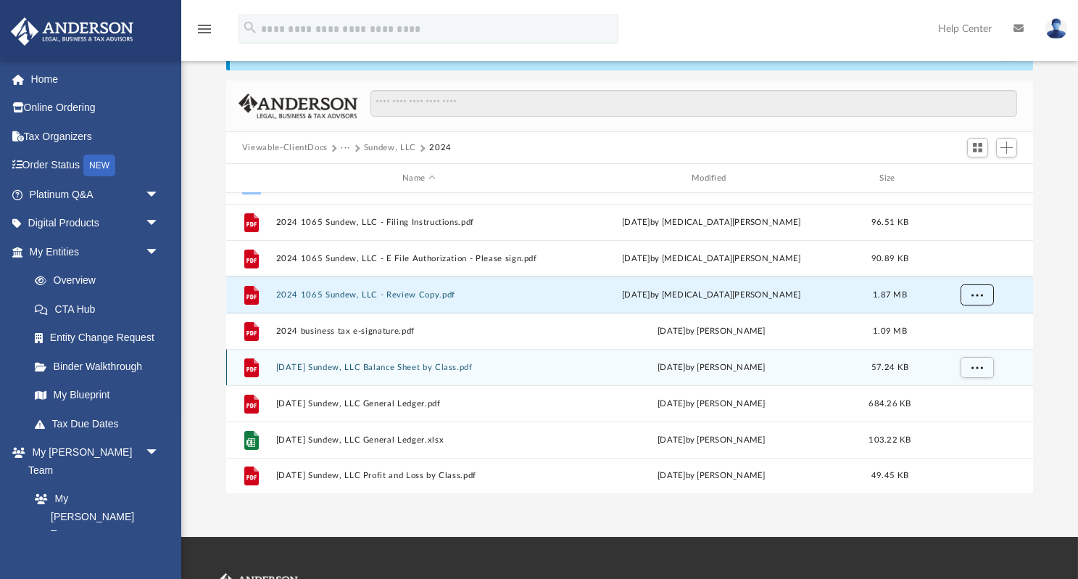
scroll to position [61, 0]
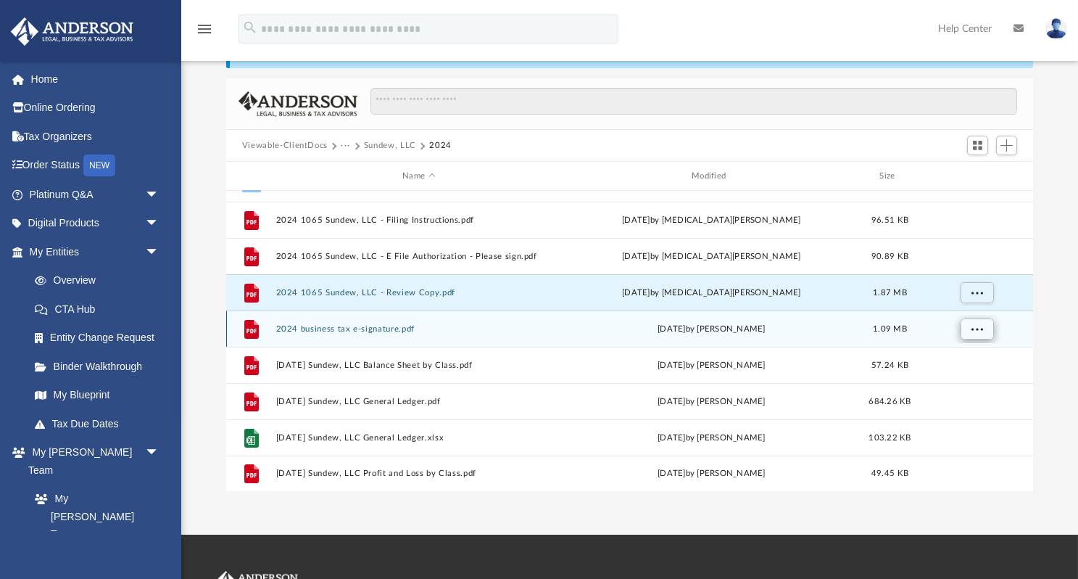
click at [975, 324] on span "More options" at bounding box center [977, 328] width 12 height 8
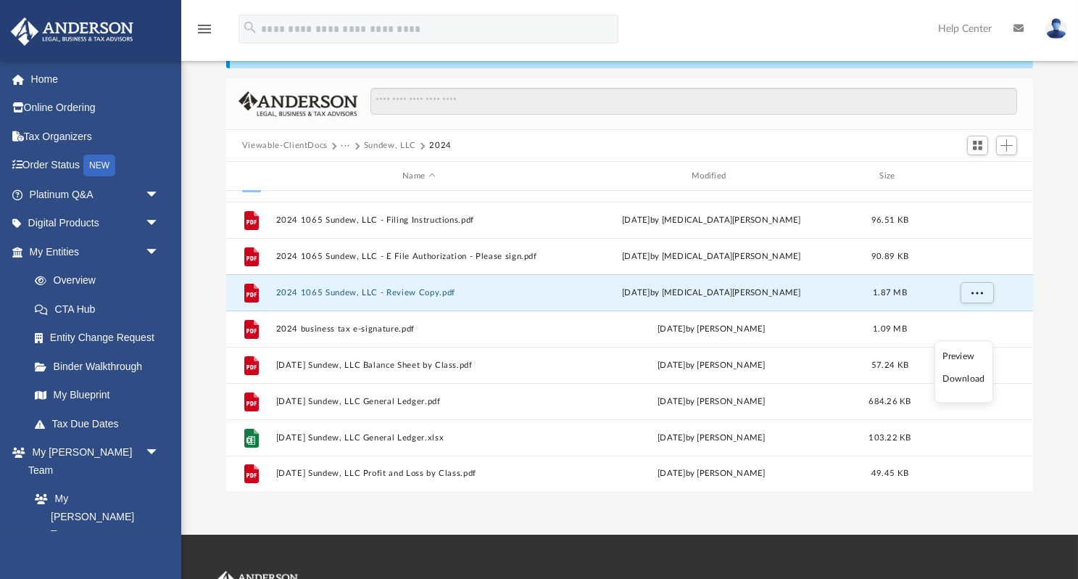
click at [965, 376] on li "Download" at bounding box center [964, 379] width 42 height 15
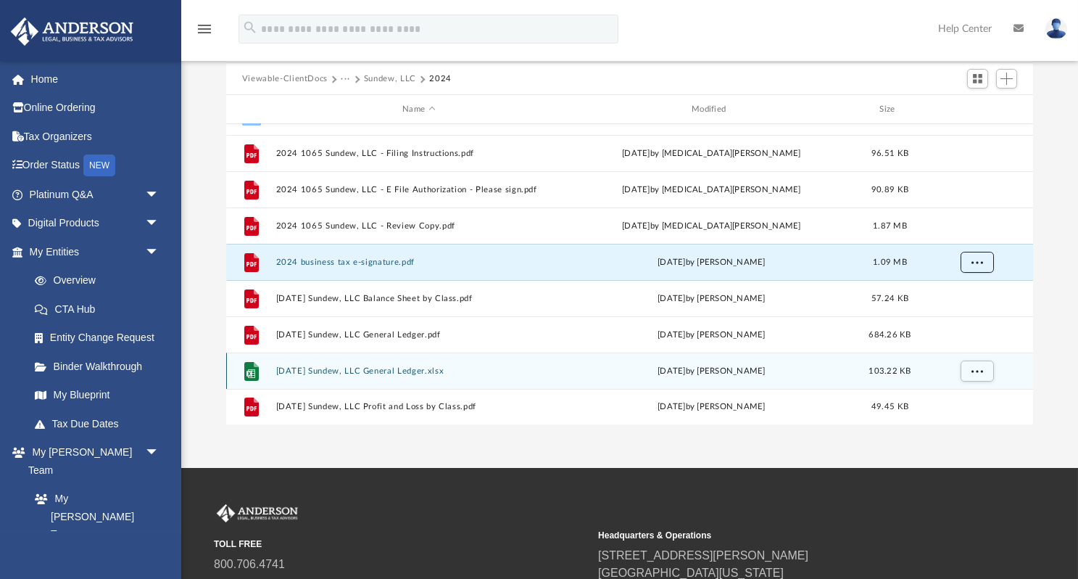
scroll to position [136, 0]
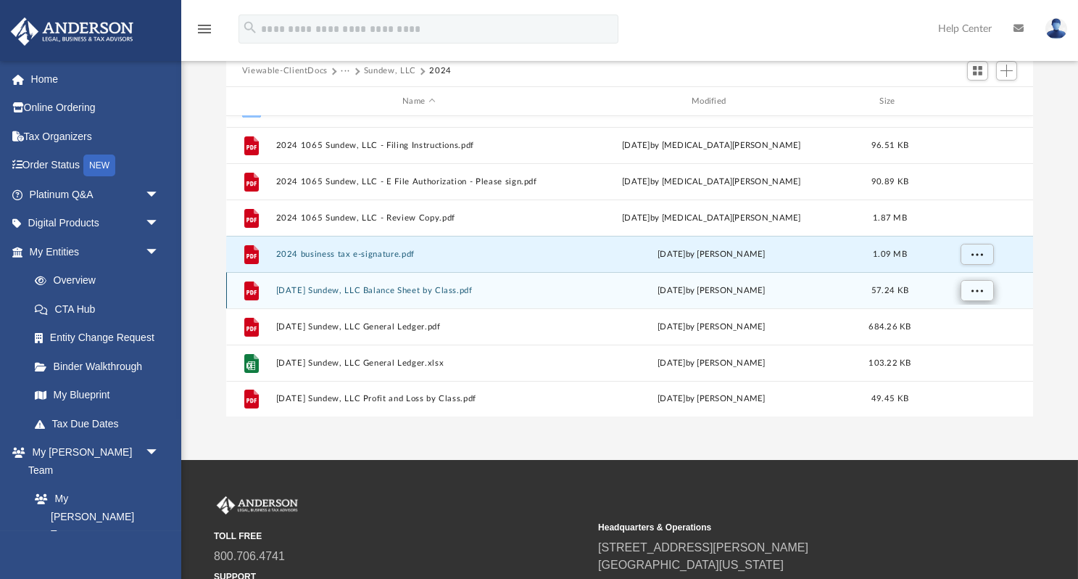
click at [971, 286] on span "More options" at bounding box center [977, 290] width 12 height 8
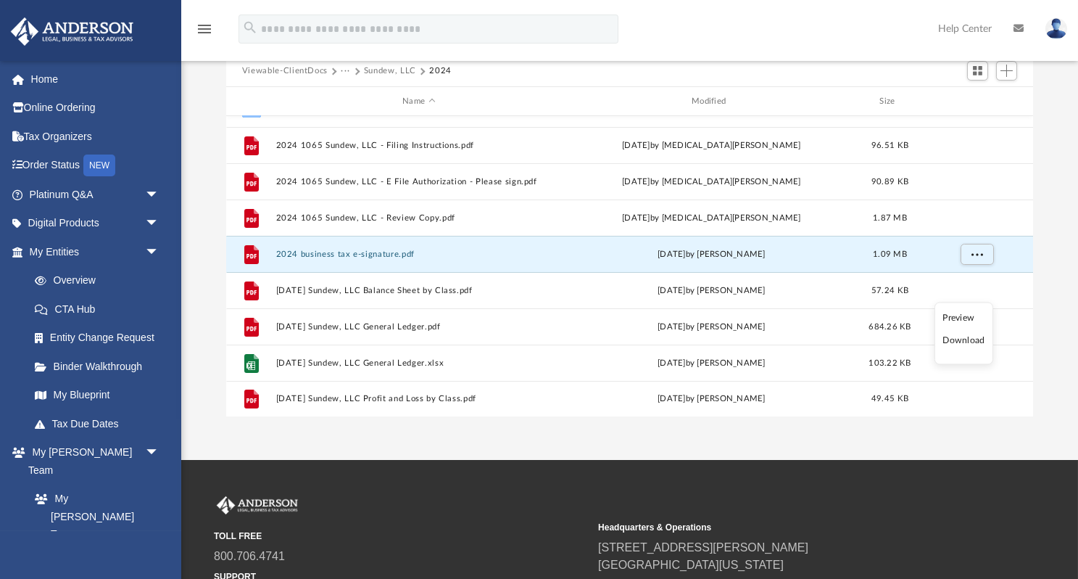
click at [965, 340] on li "Download" at bounding box center [964, 341] width 42 height 15
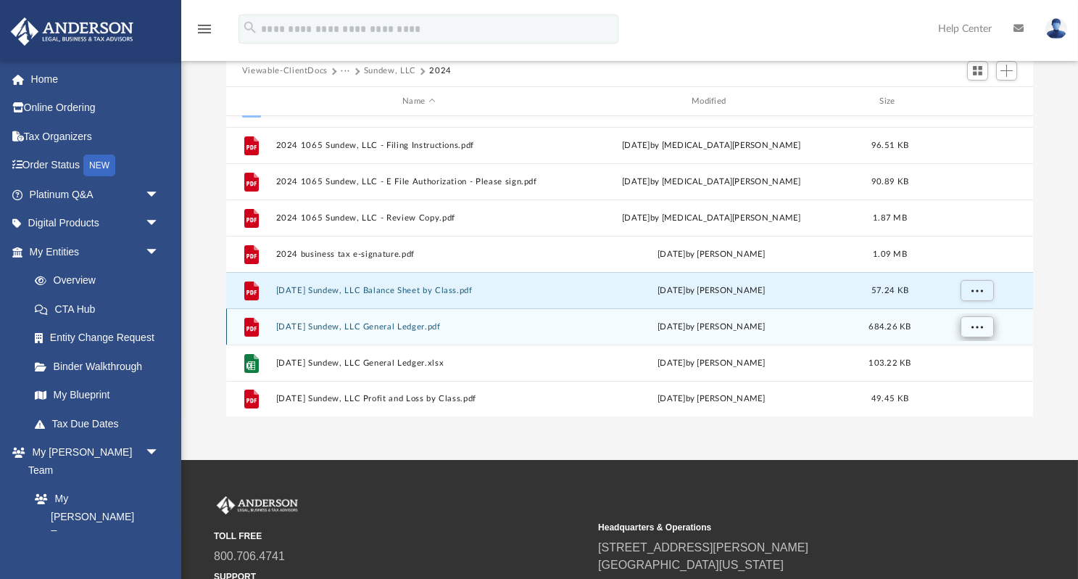
click at [975, 322] on span "More options" at bounding box center [977, 326] width 12 height 8
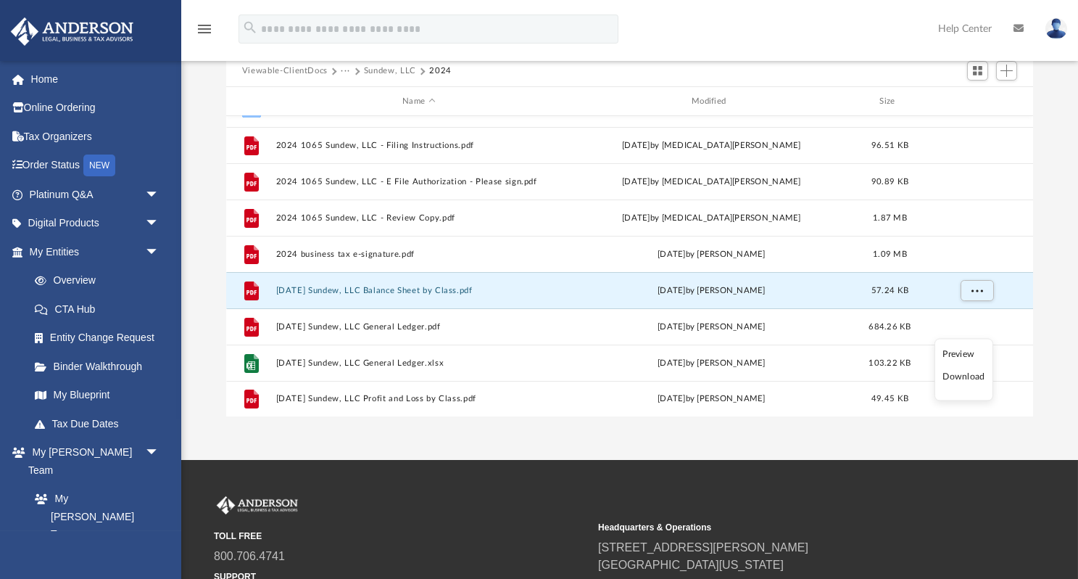
click at [962, 378] on li "Download" at bounding box center [964, 377] width 42 height 15
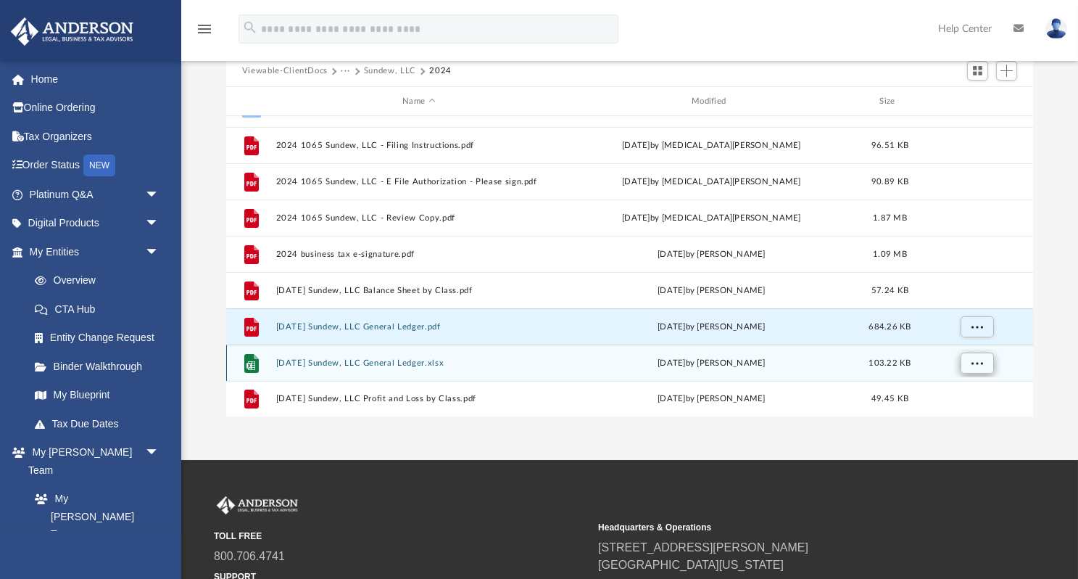
click at [974, 366] on button "More options" at bounding box center [976, 363] width 33 height 22
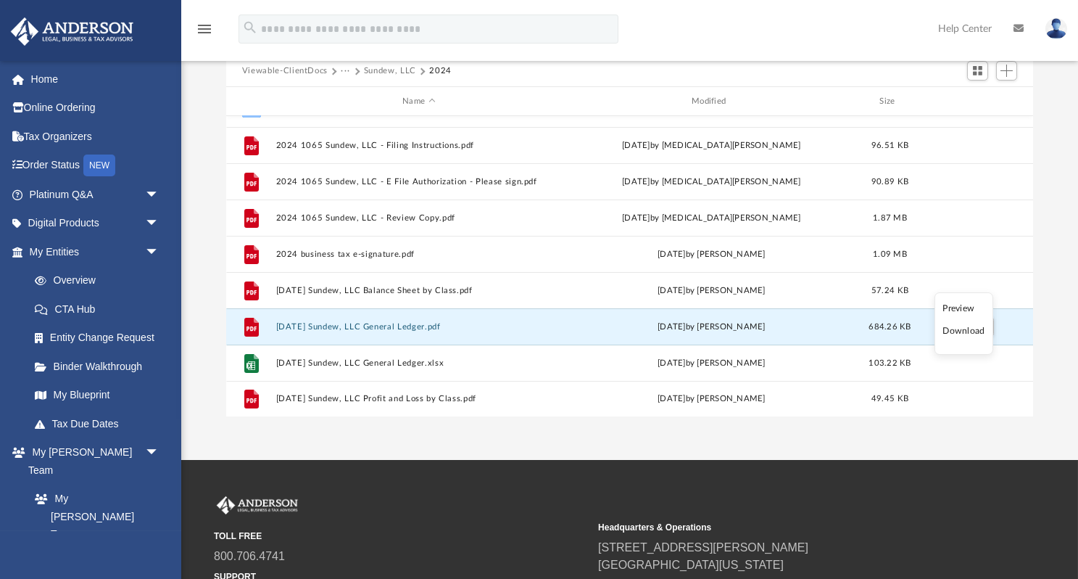
click at [967, 335] on li "Download" at bounding box center [964, 330] width 42 height 15
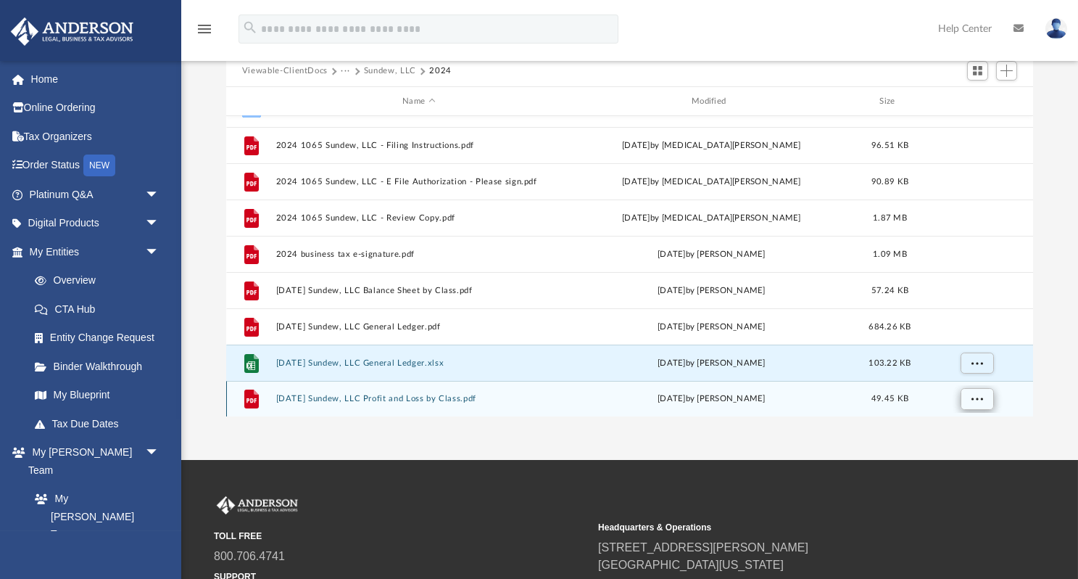
click at [971, 397] on span "More options" at bounding box center [977, 399] width 12 height 8
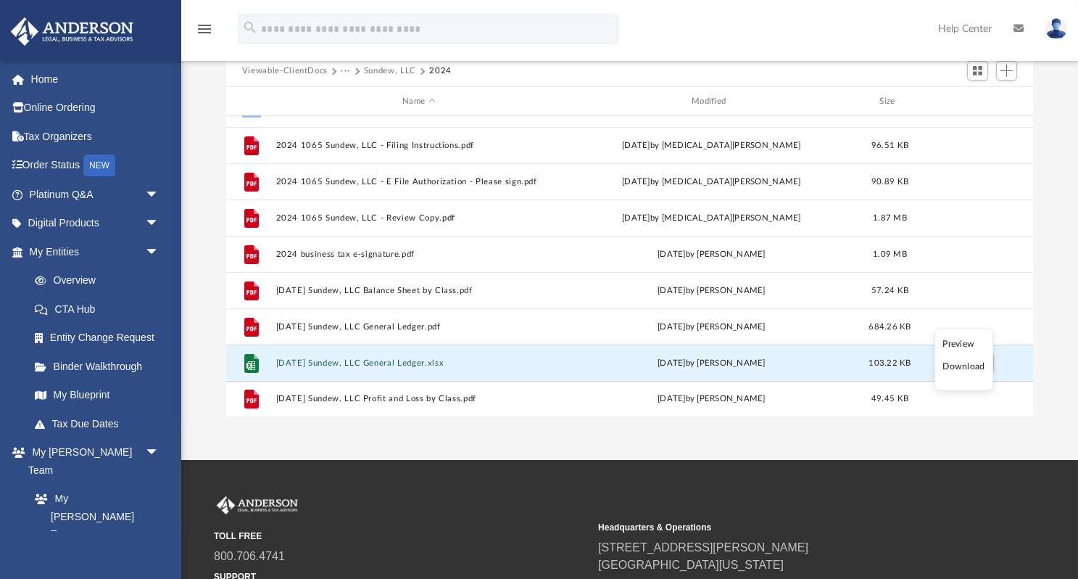
click at [959, 368] on li "Download" at bounding box center [964, 367] width 42 height 15
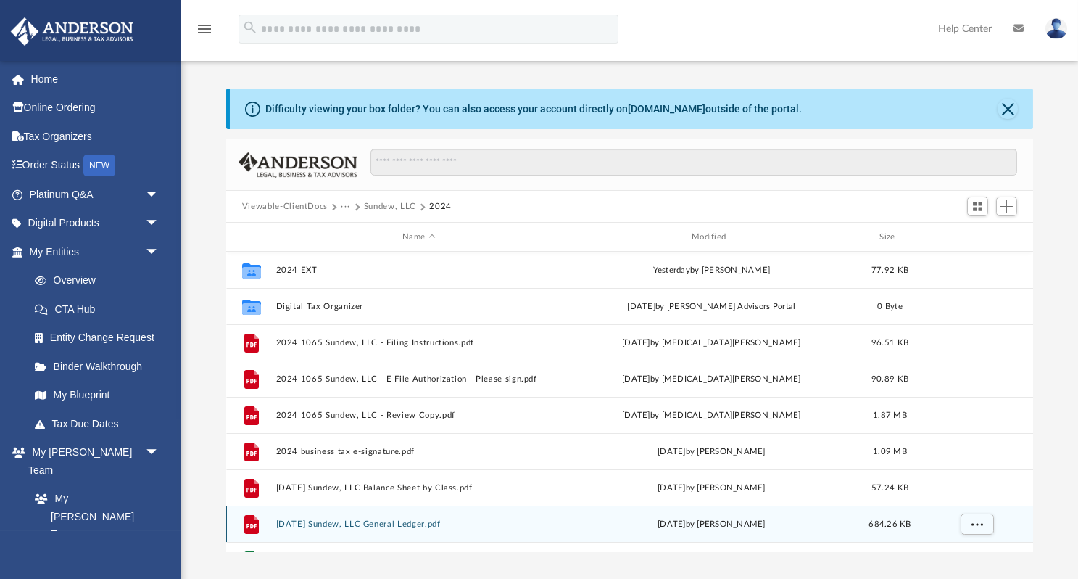
scroll to position [0, 0]
